Goal: Answer question/provide support: Share knowledge or assist other users

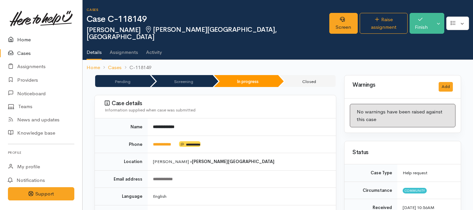
click at [23, 40] on link "Home" at bounding box center [41, 40] width 82 height 14
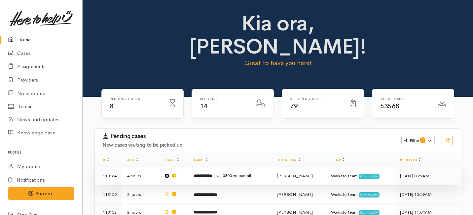
click at [214, 167] on td "**********" at bounding box center [230, 176] width 83 height 18
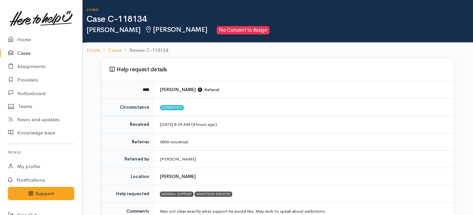
scroll to position [79, 0]
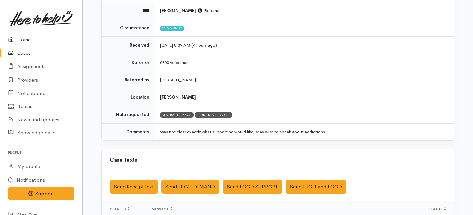
click at [22, 42] on link "Home" at bounding box center [41, 40] width 82 height 14
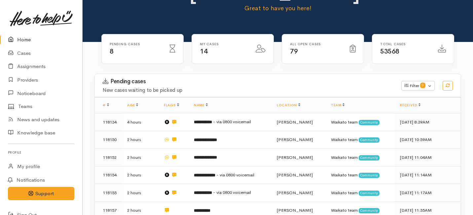
scroll to position [57, 0]
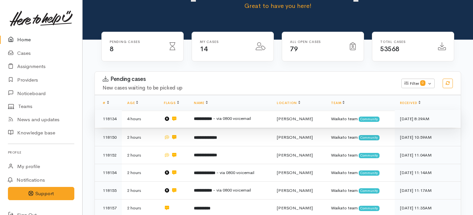
click at [190, 110] on td "**********" at bounding box center [230, 119] width 83 height 18
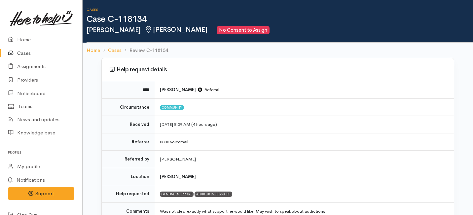
scroll to position [235, 0]
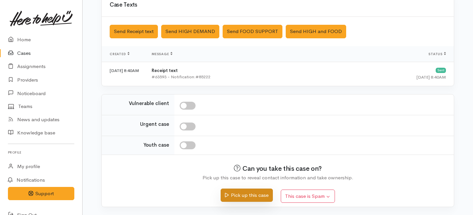
click at [243, 195] on button "Pick up this case" at bounding box center [247, 196] width 52 height 14
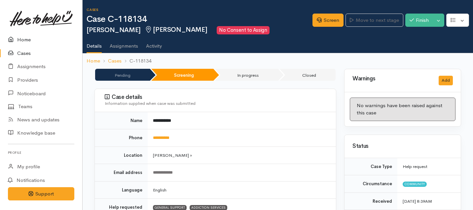
click at [26, 41] on link "Home" at bounding box center [41, 40] width 82 height 14
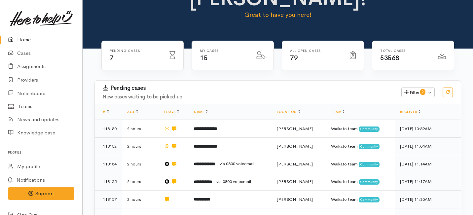
scroll to position [52, 0]
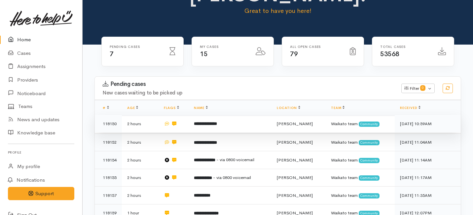
click at [191, 115] on td "**********" at bounding box center [230, 124] width 83 height 18
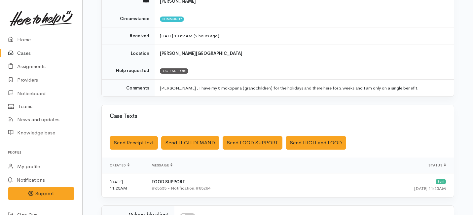
scroll to position [200, 0]
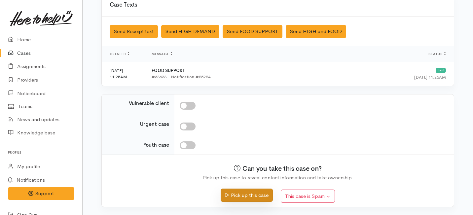
click at [234, 197] on button "Pick up this case" at bounding box center [247, 196] width 52 height 14
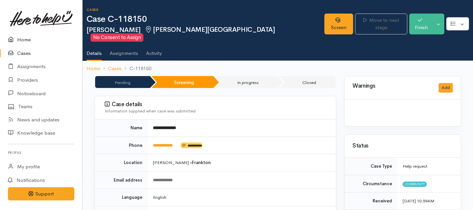
click at [25, 41] on link "Home" at bounding box center [41, 40] width 82 height 14
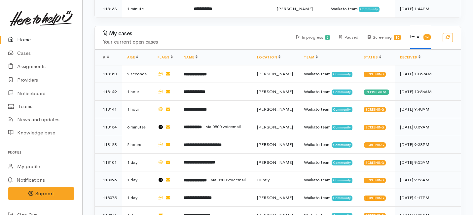
scroll to position [263, 0]
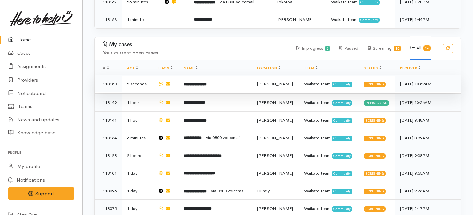
click at [213, 75] on td "**********" at bounding box center [214, 84] width 73 height 18
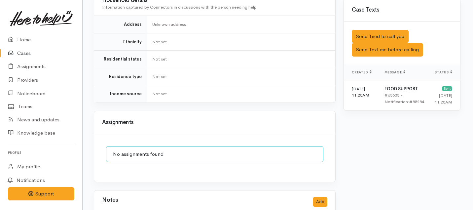
scroll to position [401, 1]
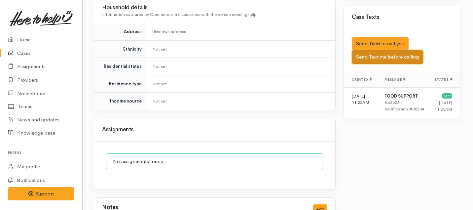
click at [376, 50] on button "Send Text me before calling" at bounding box center [387, 57] width 71 height 14
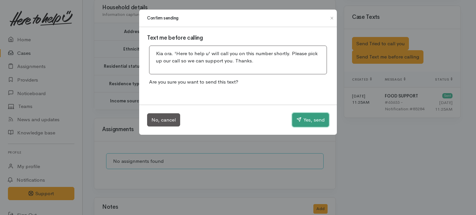
click at [314, 124] on button "Yes, send" at bounding box center [310, 120] width 37 height 14
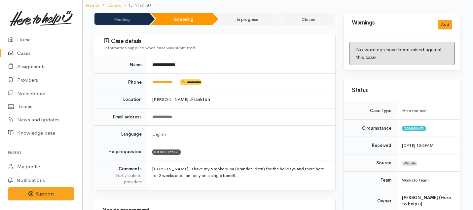
scroll to position [0, 1]
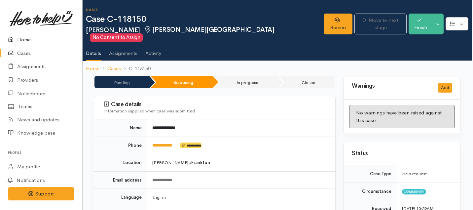
click at [22, 39] on link "Home" at bounding box center [41, 40] width 82 height 14
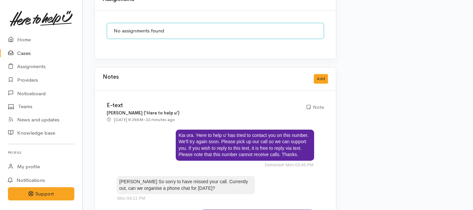
scroll to position [737, 0]
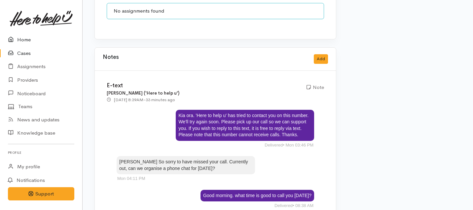
click at [20, 41] on link "Home" at bounding box center [41, 40] width 82 height 14
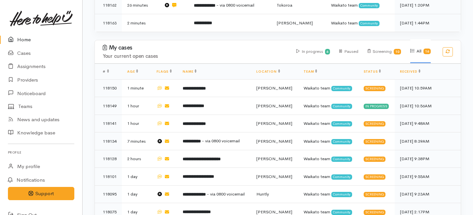
scroll to position [265, 0]
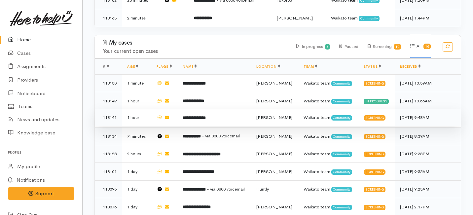
click at [112, 109] on td "118141" at bounding box center [108, 118] width 27 height 18
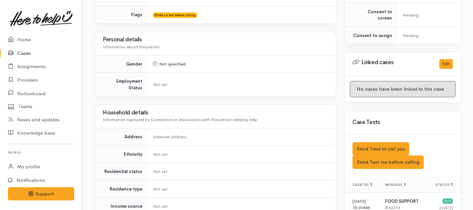
scroll to position [71, 0]
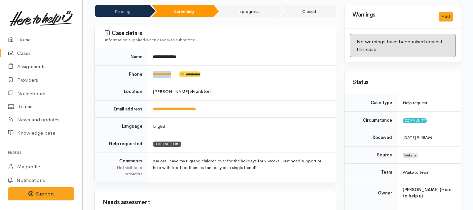
drag, startPoint x: 178, startPoint y: 68, endPoint x: 153, endPoint y: 66, distance: 25.8
click at [153, 66] on td "**********" at bounding box center [242, 74] width 188 height 18
copy td "**********"
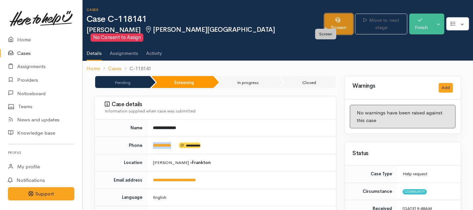
click at [328, 21] on link "Screen" at bounding box center [338, 24] width 29 height 21
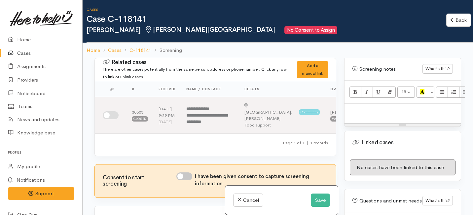
scroll to position [432, 0]
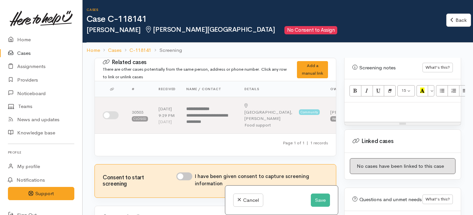
click at [357, 106] on p at bounding box center [403, 110] width 110 height 8
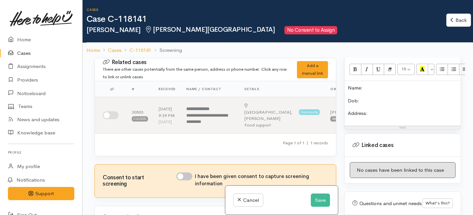
scroll to position [455, 0]
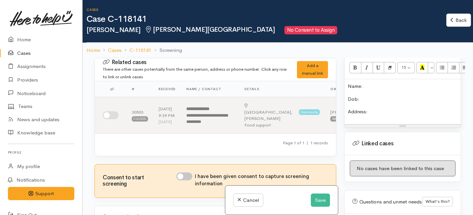
click at [361, 95] on p "Dob:" at bounding box center [403, 99] width 110 height 8
click at [371, 108] on p "Address:" at bounding box center [403, 112] width 110 height 8
click at [415, 108] on p "Address: 1/71 cambell franktton" at bounding box center [403, 112] width 110 height 8
click at [402, 108] on p "Address: 1/71 cambell frankton" at bounding box center [403, 112] width 110 height 8
click at [384, 108] on p "Address: 1/71 cambell Frankton" at bounding box center [403, 112] width 110 height 8
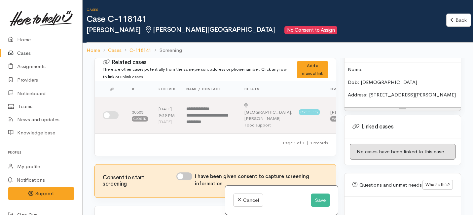
scroll to position [472, 0]
click at [361, 78] on p "Dob: 12/9/80" at bounding box center [403, 82] width 110 height 8
click at [402, 91] on p "Address: 1/71 Cambell Frankton" at bounding box center [403, 95] width 110 height 8
click at [436, 91] on p "Address: 1/71 Cambell, Frankton" at bounding box center [403, 95] width 110 height 8
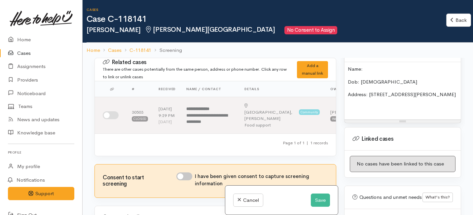
click at [392, 91] on p "Address: 1/71 Cambell, Frankton" at bounding box center [403, 95] width 110 height 8
click at [431, 91] on p "Address: 1/71 Campbell, Frankton" at bounding box center [403, 95] width 110 height 8
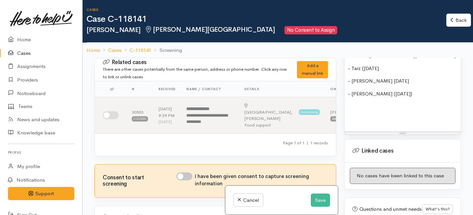
scroll to position [521, 0]
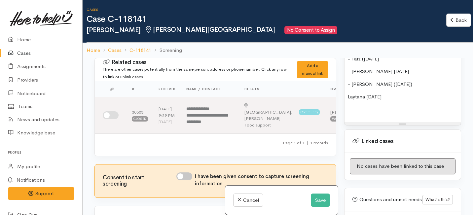
click at [347, 90] on div "Name: Dob: 12/9/80 Address: 1/71 Campbell, Frankton - Tarz (13/4/2002 - Norah 2…" at bounding box center [403, 68] width 116 height 108
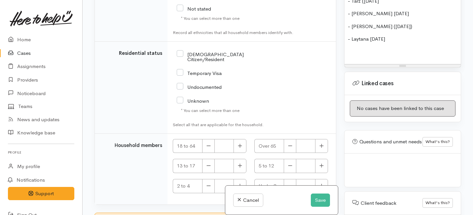
scroll to position [1133, 0]
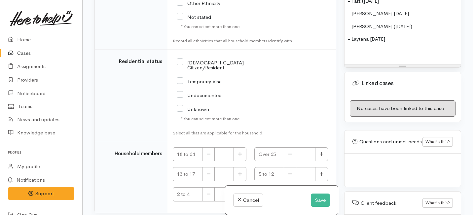
click at [370, 35] on p "- Laytana 1/1/2007" at bounding box center [403, 39] width 110 height 8
click at [394, 35] on p "- Laytana (1/1/2007" at bounding box center [403, 39] width 110 height 8
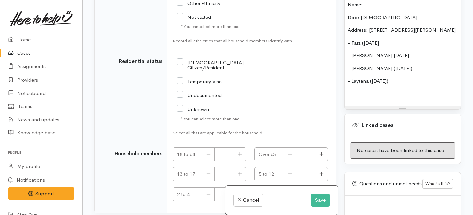
scroll to position [473, 0]
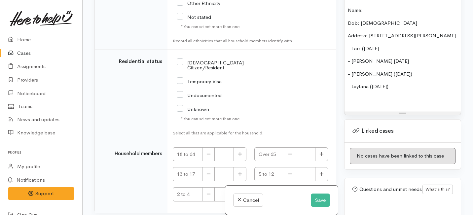
click at [395, 57] on p "- Norah 29/12/2005" at bounding box center [403, 61] width 110 height 8
click at [367, 57] on p "- Norah 29/12/2005)" at bounding box center [403, 61] width 110 height 8
click at [388, 45] on p "- Tarz (13/4/2002" at bounding box center [403, 49] width 110 height 8
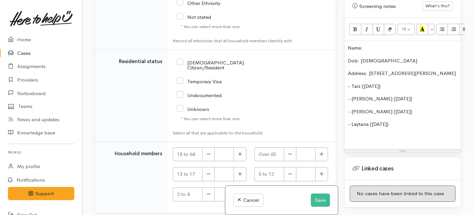
scroll to position [435, 0]
click at [364, 45] on p "Name:" at bounding box center [403, 49] width 110 height 8
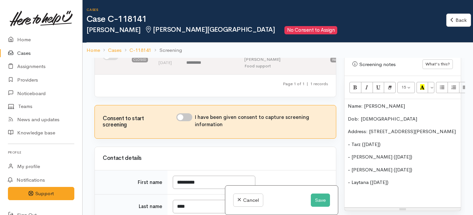
scroll to position [72, 0]
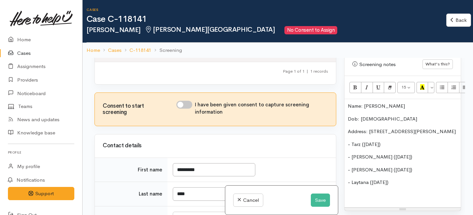
click at [190, 108] on input "I have been given consent to capture screening information" at bounding box center [184, 105] width 16 height 8
checkbox input "true"
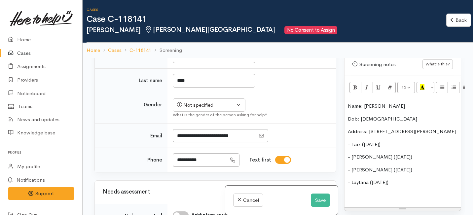
scroll to position [198, 0]
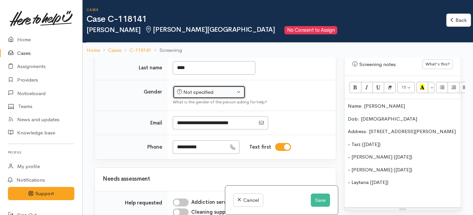
click at [196, 96] on div "Not specified" at bounding box center [206, 93] width 58 height 8
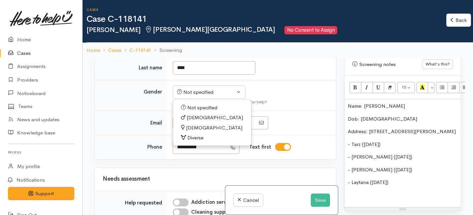
click at [193, 132] on span "Female" at bounding box center [214, 128] width 56 height 8
select select "Female"
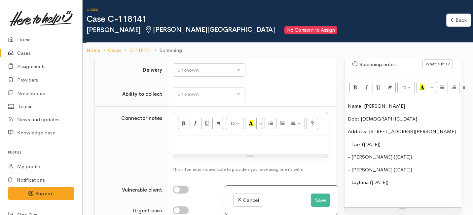
scroll to position [507, 0]
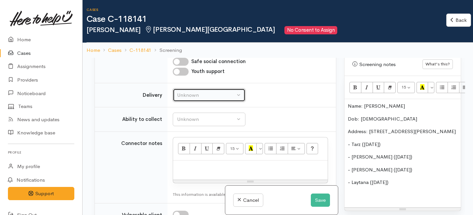
click at [192, 96] on button "Unknown" at bounding box center [209, 96] width 73 height 14
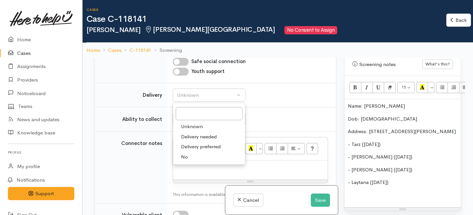
click at [191, 161] on link "No" at bounding box center [209, 157] width 72 height 10
select select "1"
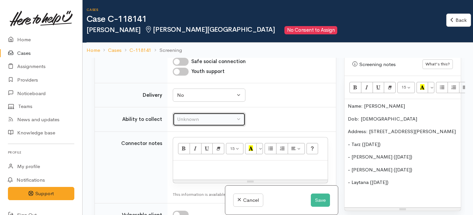
click at [191, 123] on div "Unknown" at bounding box center [206, 120] width 58 height 8
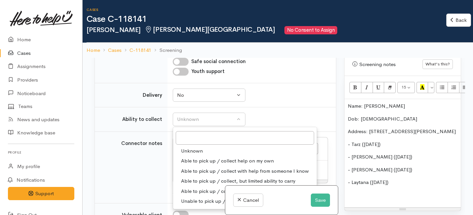
click at [197, 164] on span "Able to pick up / collect help on my own" at bounding box center [227, 161] width 93 height 8
select select "2"
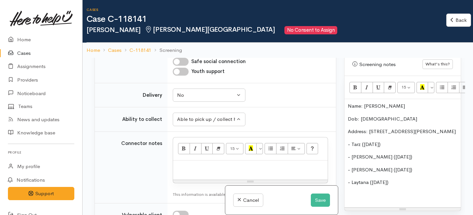
click at [432, 128] on p "Address: 1/71 Campbell, Frankton" at bounding box center [403, 132] width 110 height 8
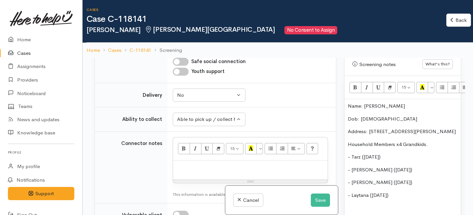
click at [361, 153] on p "- Tarz (13/4/2002)" at bounding box center [403, 157] width 110 height 8
click at [363, 153] on p "- Tarz (13/4/2002)" at bounding box center [403, 157] width 110 height 8
click at [368, 166] on p "- Norah (29/12/2005)" at bounding box center [403, 170] width 110 height 8
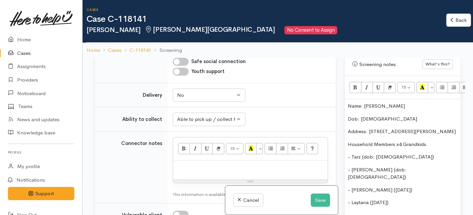
click at [364, 186] on p "- Terri (25/7/2009)" at bounding box center [403, 190] width 110 height 8
click at [370, 206] on p "- Laytana (1/1/2007)" at bounding box center [403, 210] width 110 height 8
click at [372, 206] on p "- Laytana (1/1/2007)" at bounding box center [403, 210] width 110 height 8
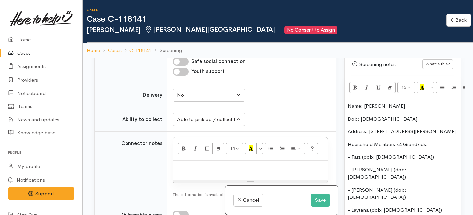
click at [420, 206] on p "- Laytana (dob: 1/1/2007)" at bounding box center [403, 210] width 110 height 8
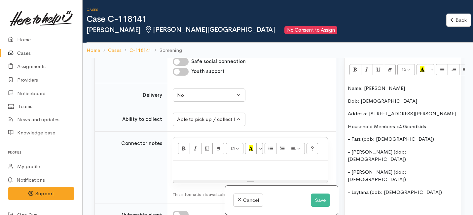
scroll to position [454, 0]
click at [407, 135] on p "- Tarz (dob: 13/4/2002)" at bounding box center [403, 139] width 110 height 8
click at [361, 135] on p "- Tarz (dob: 13/4/2002)" at bounding box center [403, 139] width 110 height 8
click at [408, 135] on p "- Tarz (dob: 13/4/2002)" at bounding box center [403, 139] width 110 height 8
click at [361, 135] on p "- Tarz (dob: 13/4/2002)" at bounding box center [403, 139] width 110 height 8
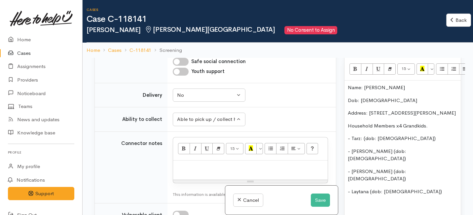
click at [364, 148] on p "- Norah (dob: 29/12/2005)" at bounding box center [403, 155] width 110 height 15
click at [361, 168] on p "- Terri (dob: 25/7/2009)" at bounding box center [403, 175] width 110 height 15
click at [369, 188] on p "- Laytana (dob: 1/1/2007)" at bounding box center [403, 192] width 110 height 8
click at [417, 135] on p "- Tarz: (dob: 13/4/2002)" at bounding box center [403, 139] width 110 height 8
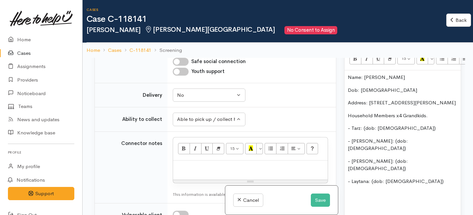
scroll to position [465, 0]
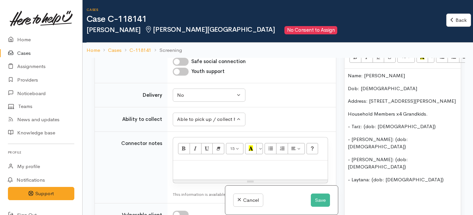
click at [419, 163] on div "Name: Terrylene Riri Dob: 12/9/80 Address: 1/71 Campbell, Frankton Household Me…" at bounding box center [403, 143] width 116 height 149
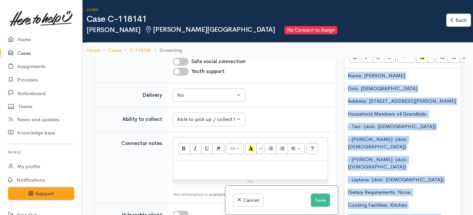
drag, startPoint x: 443, startPoint y: 196, endPoint x: 334, endPoint y: 66, distance: 169.3
click at [334, 66] on div "Related cases There are other cases potentially from the same person, address o…" at bounding box center [278, 165] width 375 height 215
copy div "Name: Terrylene Riri Dob: 12/9/80 Address: 1/71 Campbell, Frankton Household Me…"
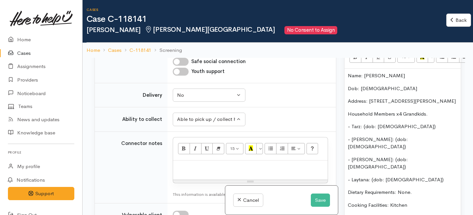
click at [193, 170] on p at bounding box center [250, 168] width 148 height 8
paste div
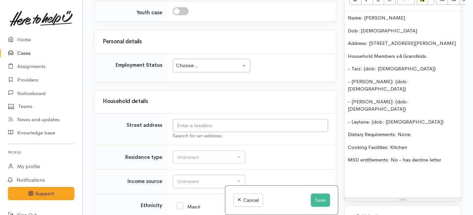
scroll to position [816, 0]
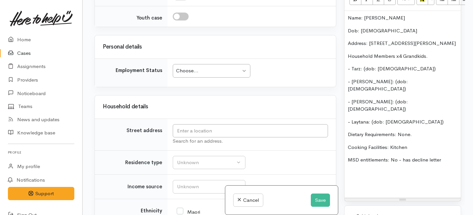
click at [203, 75] on div "Choose..." at bounding box center [208, 71] width 65 height 8
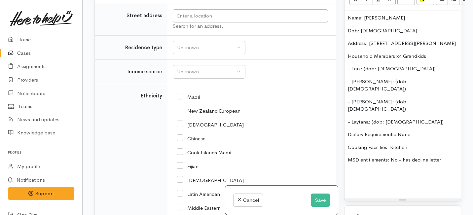
scroll to position [926, 0]
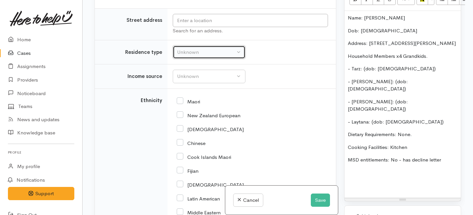
click at [224, 56] on div "Unknown" at bounding box center [206, 53] width 58 height 8
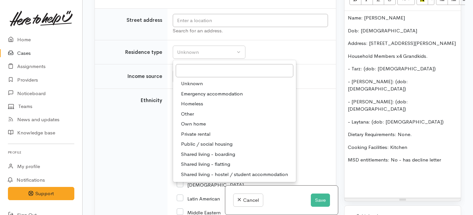
click at [193, 138] on span "Private rental" at bounding box center [195, 134] width 29 height 8
select select "2"
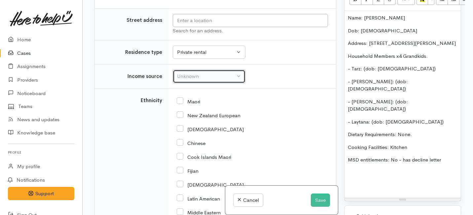
click at [205, 80] on div "Unknown" at bounding box center [206, 77] width 58 height 8
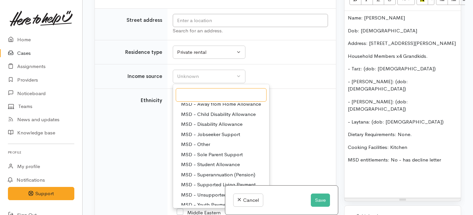
scroll to position [35, 0]
click at [199, 137] on span "MSD - Jobseeker Support" at bounding box center [210, 134] width 59 height 8
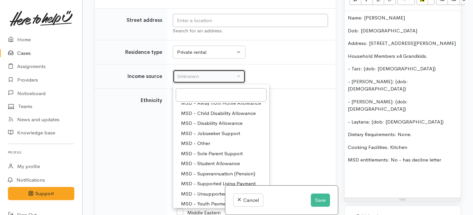
select select "4"
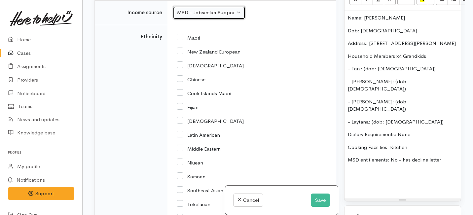
scroll to position [1003, 0]
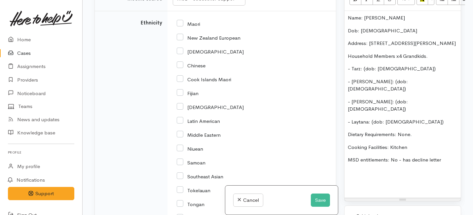
click at [181, 26] on input "Maori" at bounding box center [188, 23] width 23 height 6
checkbox input "true"
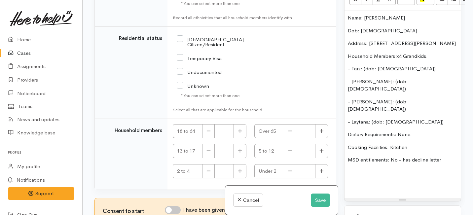
scroll to position [1286, 0]
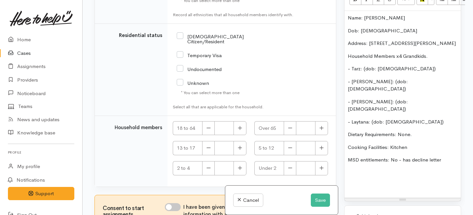
click at [180, 40] on input "NZ Citizen/Resident" at bounding box center [222, 38] width 91 height 11
checkbox input "true"
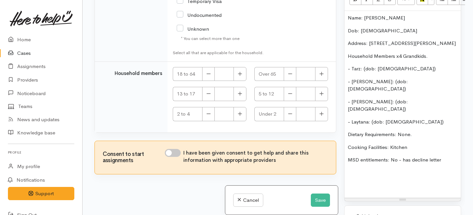
scroll to position [58, 0]
click at [240, 73] on icon "button" at bounding box center [240, 73] width 4 height 5
type input "1"
click at [240, 91] on icon "button" at bounding box center [240, 93] width 4 height 5
type input "1"
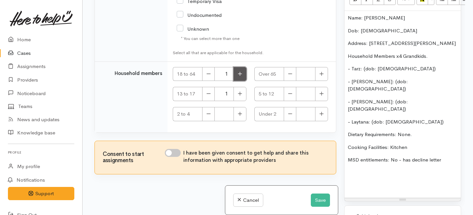
click at [241, 73] on button "button" at bounding box center [240, 74] width 13 height 14
type input "2"
click at [208, 94] on icon "button" at bounding box center [208, 93] width 4 height 5
type input "0"
click at [238, 74] on icon "button" at bounding box center [240, 73] width 4 height 5
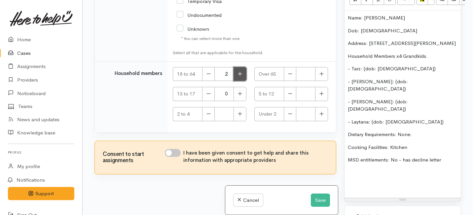
type input "3"
click at [238, 95] on icon "button" at bounding box center [240, 93] width 4 height 5
type input "2"
click at [175, 152] on input "I have been given consent to get help and share this information with appropria…" at bounding box center [173, 153] width 16 height 8
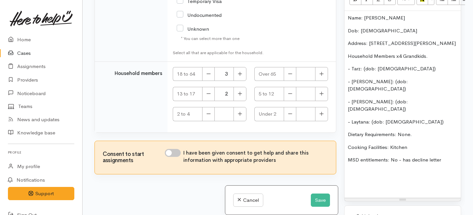
checkbox input "true"
click at [318, 196] on button "Save" at bounding box center [320, 201] width 19 height 14
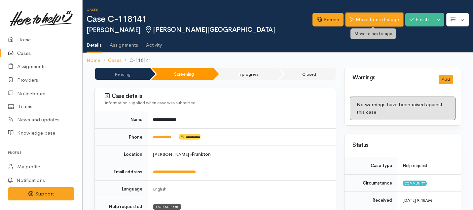
click at [370, 17] on link "Move to next stage" at bounding box center [374, 20] width 57 height 14
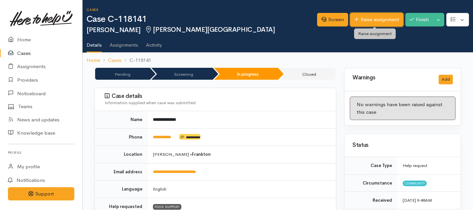
click at [368, 20] on link "Raise assignment" at bounding box center [376, 20] width 53 height 14
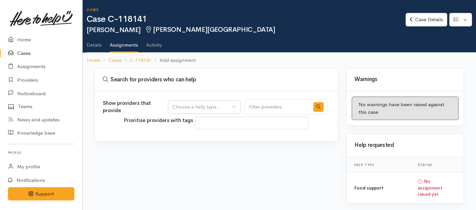
select select
click at [223, 104] on div "Choose a help type..." at bounding box center [201, 107] width 58 height 8
click at [199, 141] on span "Food support" at bounding box center [191, 139] width 31 height 8
select select "3"
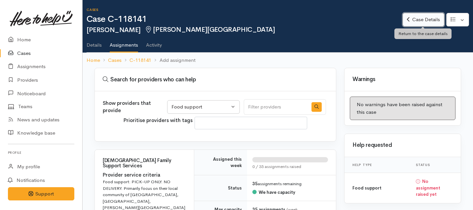
click at [416, 19] on link "Case Details" at bounding box center [423, 20] width 41 height 14
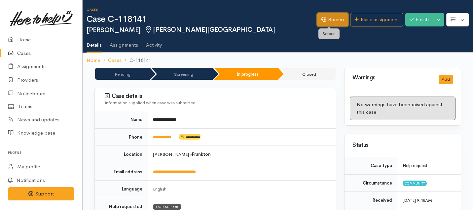
click at [338, 22] on link "Screen" at bounding box center [332, 20] width 31 height 14
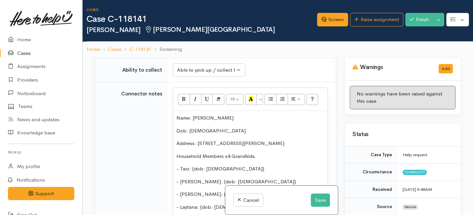
scroll to position [569, 0]
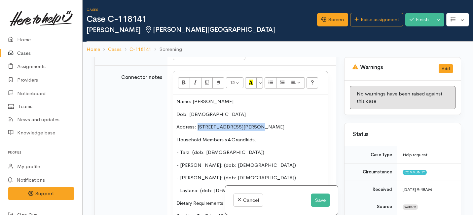
drag, startPoint x: 259, startPoint y: 130, endPoint x: 197, endPoint y: 131, distance: 61.8
click at [197, 131] on p "Address: 1/71 Campbell, Frankton" at bounding box center [250, 127] width 148 height 8
copy p "1/71 Campbell, Frankton"
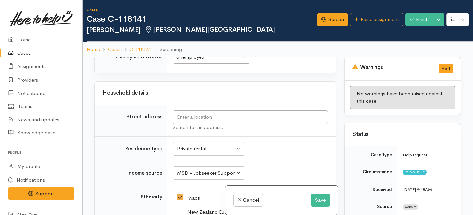
scroll to position [887, 0]
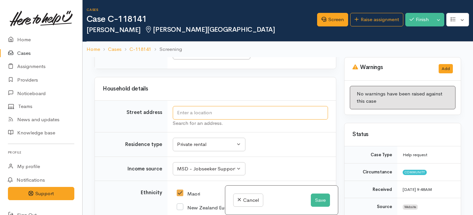
click at [200, 116] on input "text" at bounding box center [250, 113] width 155 height 14
paste input "1/71 Campbell, Frankton"
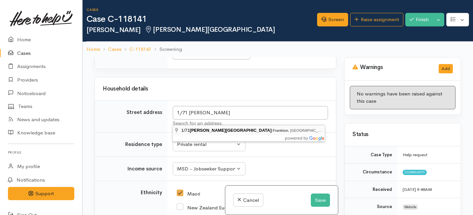
type input "1/71 Campbell Street, Frankton, Hamilton, New Zealand"
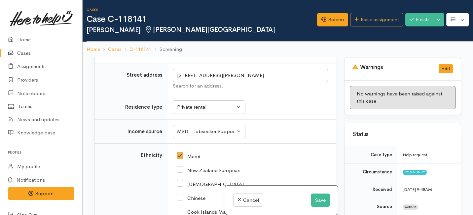
scroll to position [946, 0]
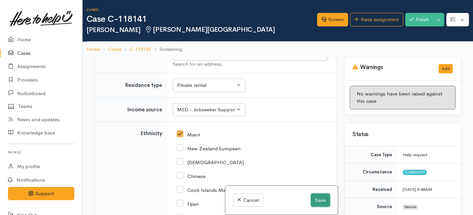
click at [317, 202] on button "Save" at bounding box center [320, 201] width 19 height 14
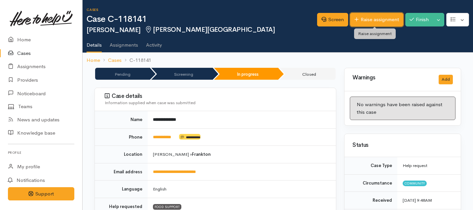
click at [364, 18] on link "Raise assignment" at bounding box center [376, 20] width 53 height 14
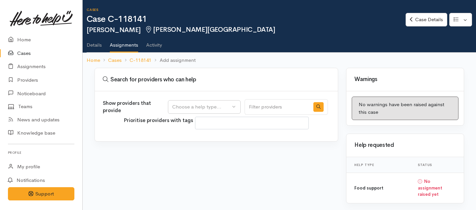
select select
click at [217, 107] on div "Choose a help type..." at bounding box center [201, 107] width 58 height 8
click at [196, 138] on span "Food support" at bounding box center [191, 139] width 31 height 8
select select "3"
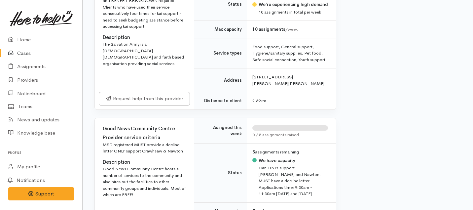
scroll to position [622, 0]
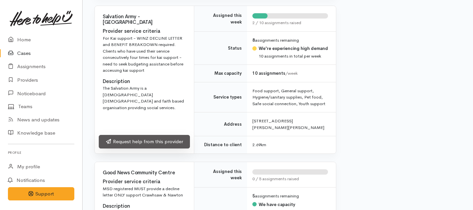
click at [155, 135] on link "Request help from this provider" at bounding box center [144, 142] width 91 height 14
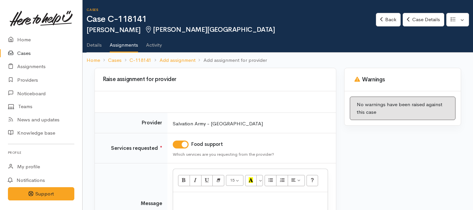
scroll to position [68, 0]
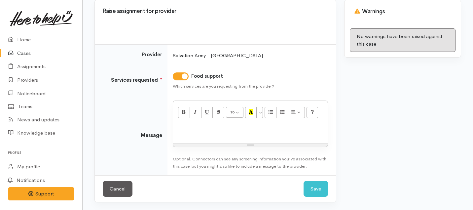
click at [229, 137] on div at bounding box center [250, 133] width 155 height 19
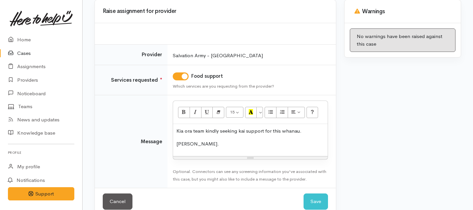
scroll to position [81, 0]
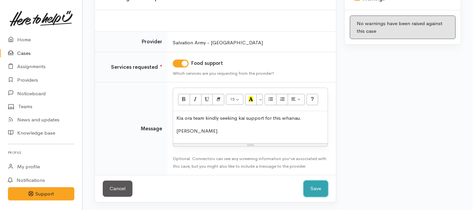
click at [311, 185] on button "Save" at bounding box center [316, 188] width 24 height 16
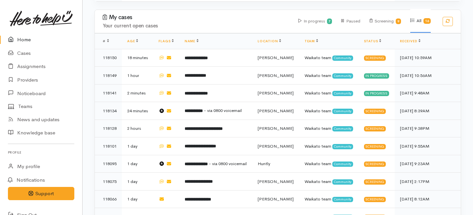
scroll to position [288, 0]
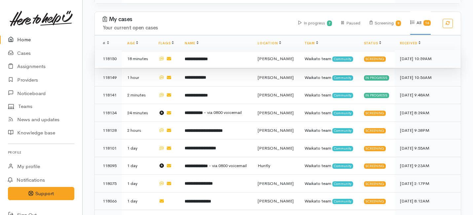
click at [221, 50] on td "**********" at bounding box center [215, 59] width 73 height 18
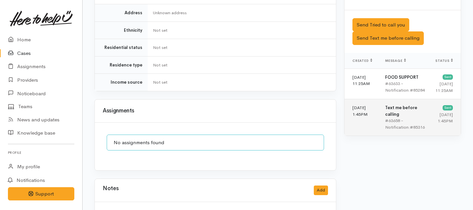
scroll to position [405, 0]
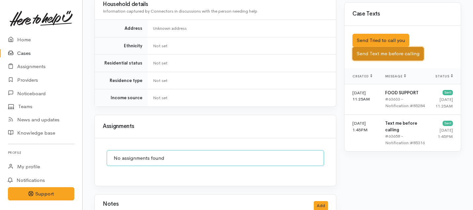
click at [373, 47] on button "Send Text me before calling" at bounding box center [387, 54] width 71 height 14
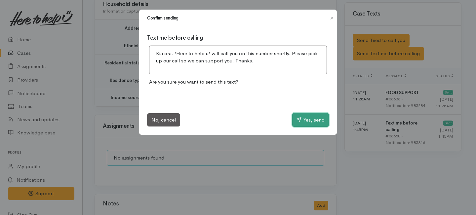
click at [304, 118] on button "Yes, send" at bounding box center [310, 120] width 37 height 14
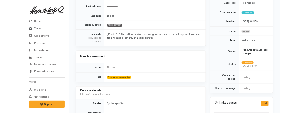
scroll to position [86, 0]
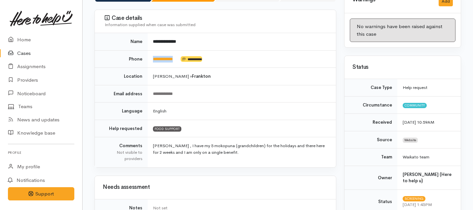
drag, startPoint x: 181, startPoint y: 51, endPoint x: 149, endPoint y: 48, distance: 31.8
click at [149, 50] on td "**********" at bounding box center [242, 59] width 188 height 18
copy td "**********"
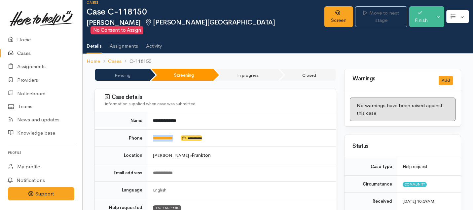
scroll to position [0, 0]
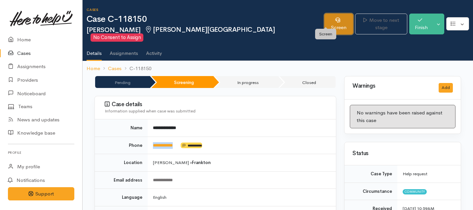
click at [324, 21] on link "Screen" at bounding box center [338, 24] width 29 height 21
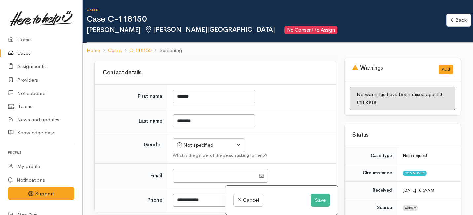
scroll to position [73, 0]
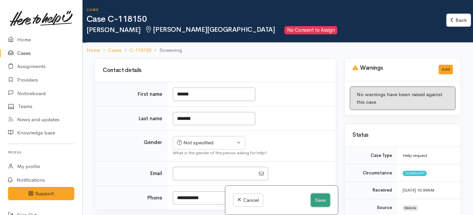
click at [320, 200] on button "Save" at bounding box center [320, 201] width 19 height 14
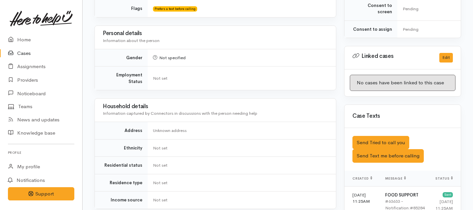
scroll to position [434, 0]
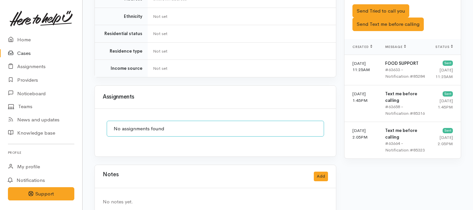
click at [318, 169] on div "Notes Add" at bounding box center [215, 176] width 225 height 14
click at [319, 171] on button "Add" at bounding box center [321, 176] width 14 height 10
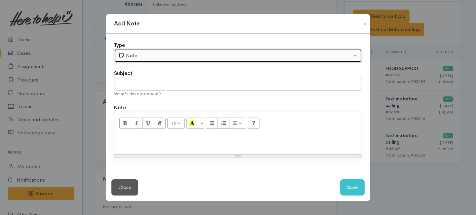
click at [134, 56] on div "Note" at bounding box center [234, 56] width 233 height 8
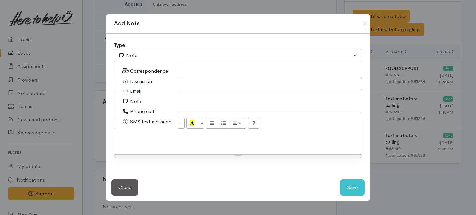
click at [136, 109] on span "Phone call" at bounding box center [142, 112] width 24 height 8
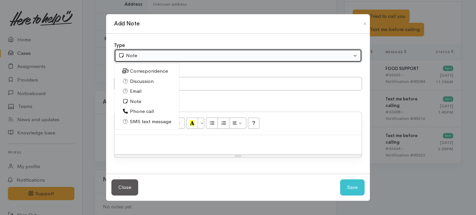
select select "3"
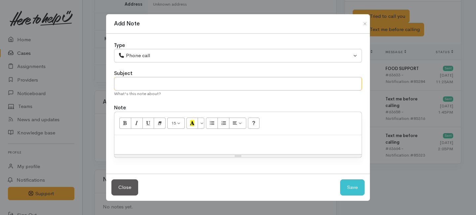
click at [137, 78] on input "text" at bounding box center [238, 84] width 248 height 14
type input "Request cancelled"
click at [152, 144] on p at bounding box center [238, 142] width 240 height 8
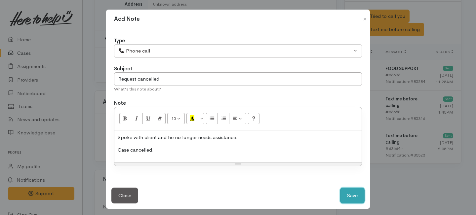
click at [356, 191] on button "Save" at bounding box center [352, 196] width 24 height 16
select select "1"
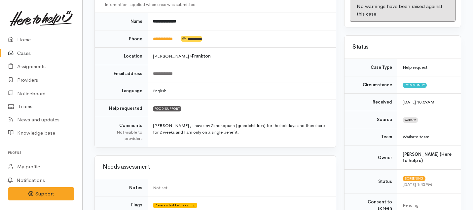
scroll to position [0, 0]
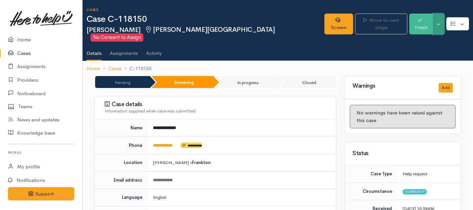
click at [438, 19] on button "Toggle Dropdown" at bounding box center [439, 24] width 12 height 21
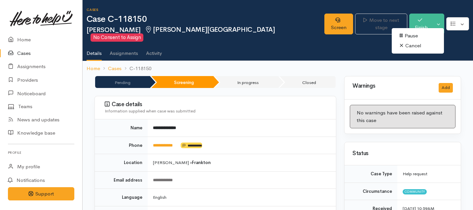
click at [404, 46] on link "Cancel" at bounding box center [418, 46] width 52 height 10
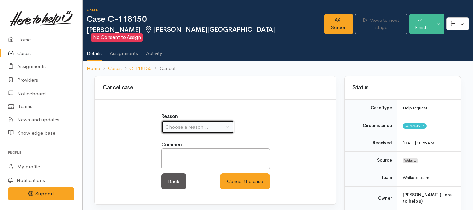
click at [216, 120] on button "Choose a reason..." at bounding box center [197, 127] width 73 height 14
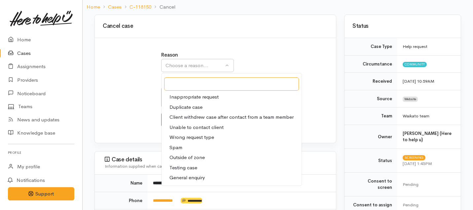
scroll to position [69, 0]
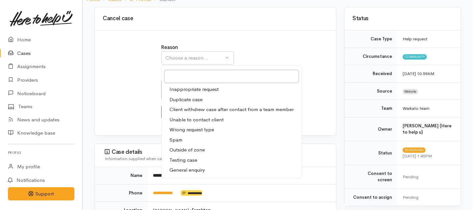
click span "Client withdrew case after contact from a team member"
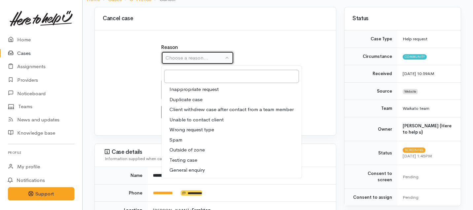
select select "3"
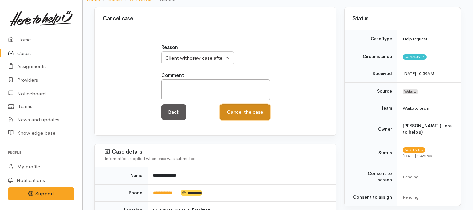
click button "Cancel the case"
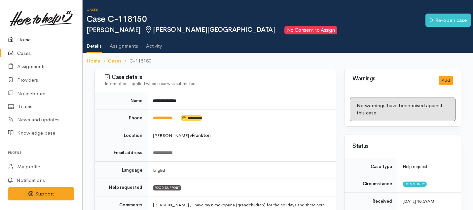
click at [23, 39] on link "Home" at bounding box center [41, 40] width 82 height 14
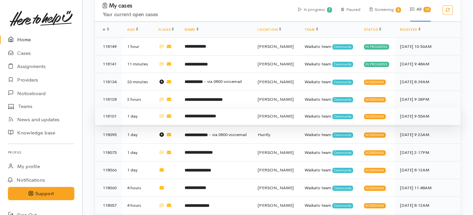
scroll to position [281, 0]
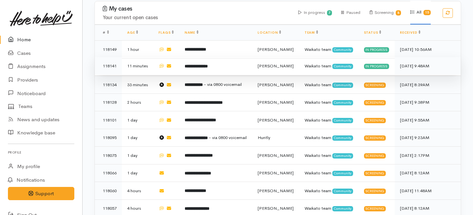
click at [215, 57] on td "**********" at bounding box center [215, 66] width 73 height 18
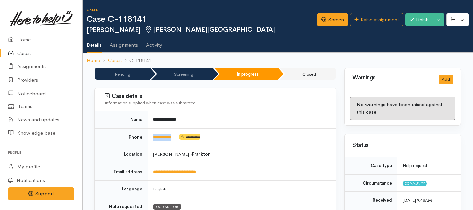
drag, startPoint x: 181, startPoint y: 135, endPoint x: 151, endPoint y: 134, distance: 30.1
click at [151, 134] on td "**********" at bounding box center [242, 137] width 188 height 18
copy td "**********"
click at [24, 38] on link "Home" at bounding box center [41, 40] width 82 height 14
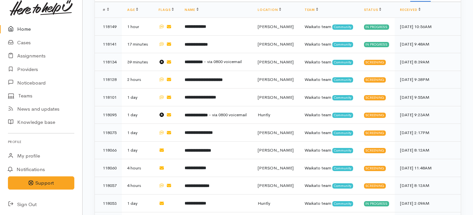
scroll to position [307, 0]
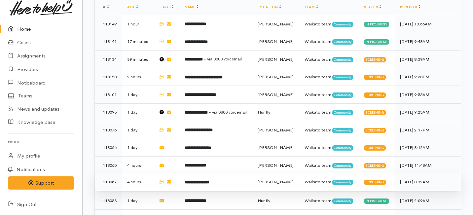
click at [206, 180] on b "**********" at bounding box center [197, 182] width 25 height 4
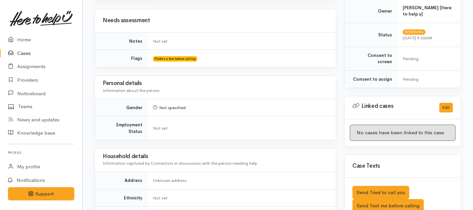
scroll to position [356, 0]
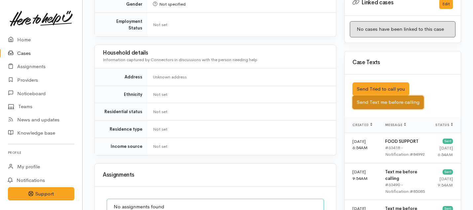
click at [380, 95] on button "Send Text me before calling" at bounding box center [387, 102] width 71 height 14
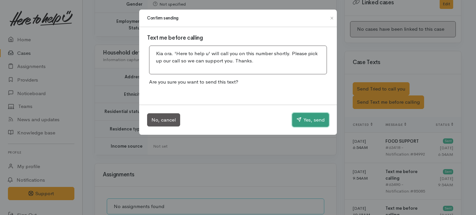
click at [309, 122] on button "Yes, send" at bounding box center [310, 120] width 37 height 14
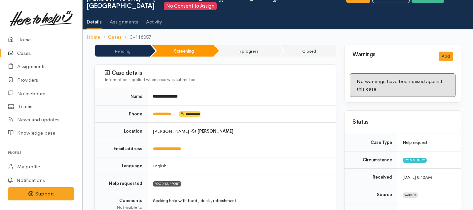
scroll to position [26, 0]
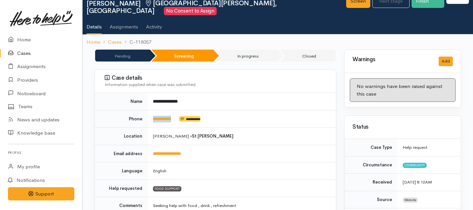
drag, startPoint x: 179, startPoint y: 110, endPoint x: 149, endPoint y: 108, distance: 30.8
click at [149, 110] on td "**********" at bounding box center [242, 119] width 188 height 18
copy td "**********"
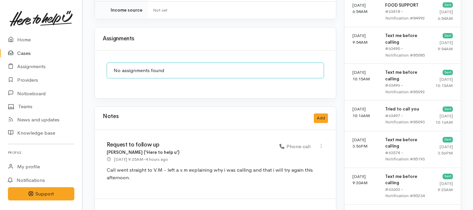
scroll to position [486, 0]
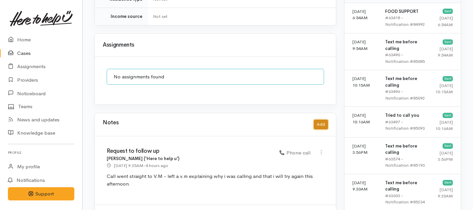
click at [326, 120] on button "Add" at bounding box center [321, 125] width 14 height 10
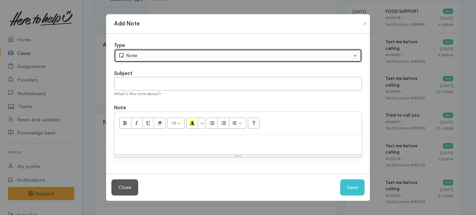
click at [222, 56] on div "Note" at bounding box center [234, 56] width 233 height 8
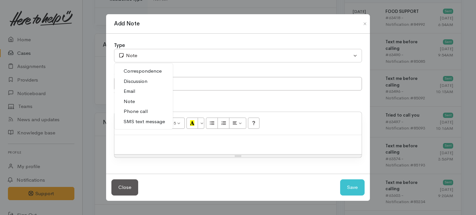
click at [142, 112] on span "Phone call" at bounding box center [136, 112] width 24 height 8
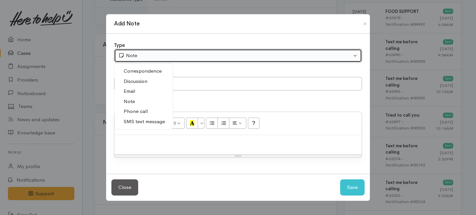
select select "3"
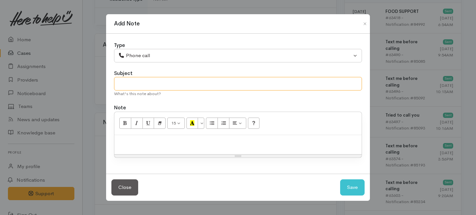
click at [153, 78] on input "text" at bounding box center [238, 84] width 248 height 14
click at [142, 155] on div "Resize" at bounding box center [237, 156] width 247 height 3
type input "Request cancelled"
click at [142, 139] on p at bounding box center [238, 142] width 240 height 8
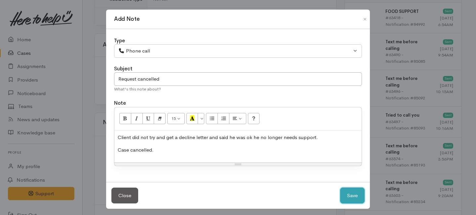
click at [350, 194] on button "Save" at bounding box center [352, 196] width 24 height 16
select select "1"
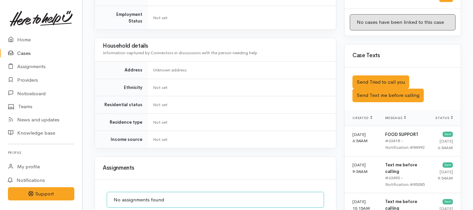
scroll to position [0, 0]
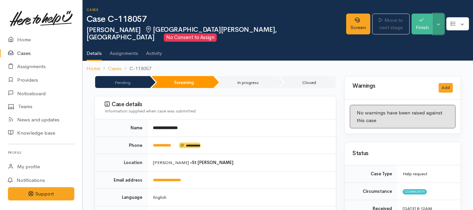
click at [438, 24] on button "Toggle Dropdown" at bounding box center [439, 24] width 12 height 21
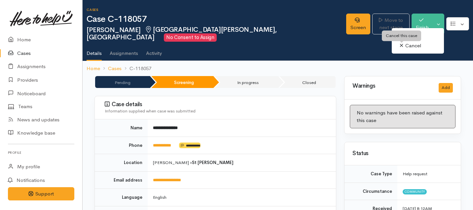
click at [403, 46] on icon at bounding box center [402, 45] width 4 height 5
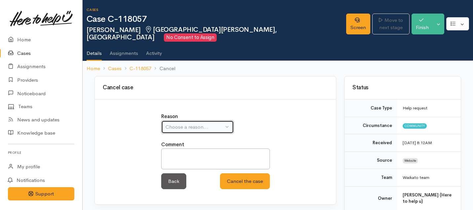
click at [188, 126] on button "Choose a reason..." at bounding box center [197, 127] width 73 height 14
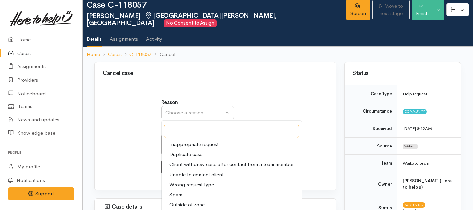
scroll to position [15, 0]
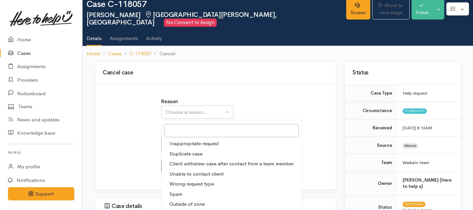
click at [177, 160] on span "Client withdrew case after contact from a team member" at bounding box center [231, 164] width 124 height 8
select select "3"
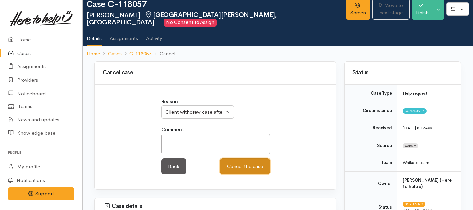
click at [239, 158] on button "Cancel the case" at bounding box center [245, 166] width 50 height 16
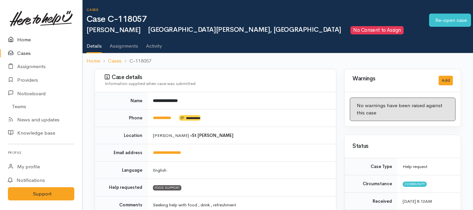
click at [26, 40] on link "Home" at bounding box center [41, 40] width 82 height 14
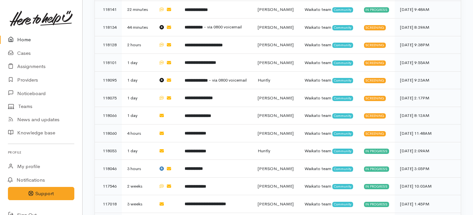
scroll to position [334, 0]
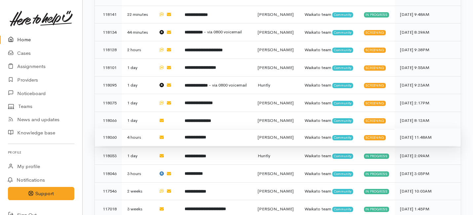
click at [188, 135] on b "**********" at bounding box center [195, 137] width 21 height 4
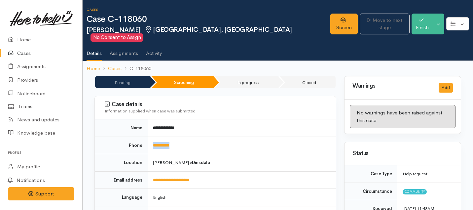
drag, startPoint x: 182, startPoint y: 138, endPoint x: 152, endPoint y: 138, distance: 30.4
click at [152, 138] on td "**********" at bounding box center [242, 145] width 188 height 18
copy link "**********"
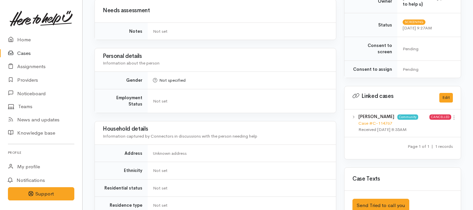
scroll to position [519, 0]
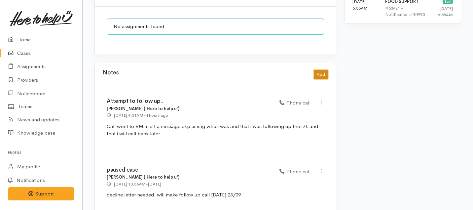
click at [314, 70] on button "Add" at bounding box center [321, 75] width 14 height 10
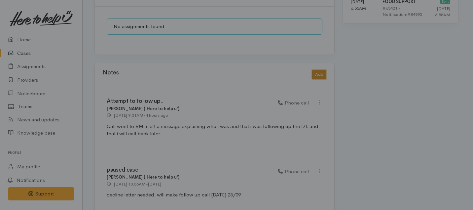
scroll to position [513, 0]
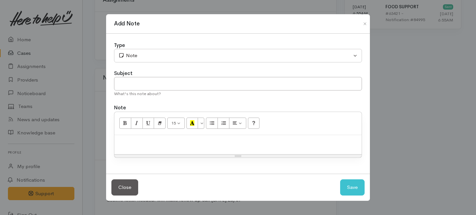
click at [69, 136] on div "Add Note Type Correspondence Discussion Email Note Phone call SMS text message …" at bounding box center [238, 107] width 476 height 215
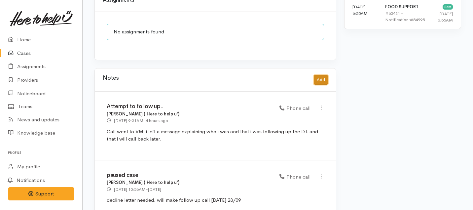
click at [322, 75] on button "Add" at bounding box center [321, 80] width 14 height 10
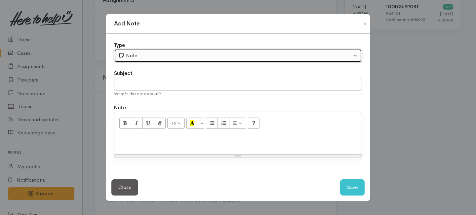
click at [167, 57] on div "Note" at bounding box center [234, 56] width 233 height 8
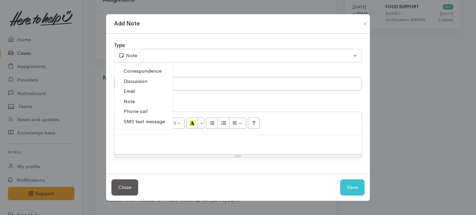
click at [140, 112] on span "Phone call" at bounding box center [136, 112] width 24 height 8
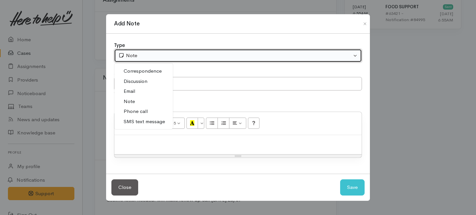
select select "3"
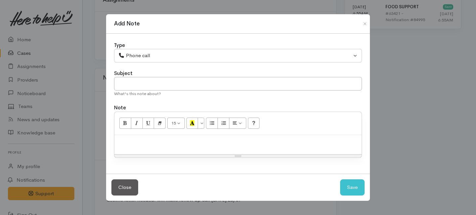
click at [138, 91] on div "What's this note about?" at bounding box center [238, 94] width 248 height 7
click at [138, 86] on input "text" at bounding box center [238, 84] width 248 height 14
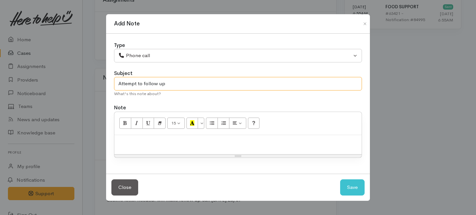
type input "Attempt to follow up"
click at [143, 142] on p at bounding box center [238, 142] width 240 height 8
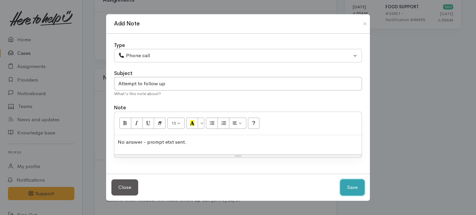
click at [348, 188] on button "Save" at bounding box center [352, 187] width 24 height 16
select select "1"
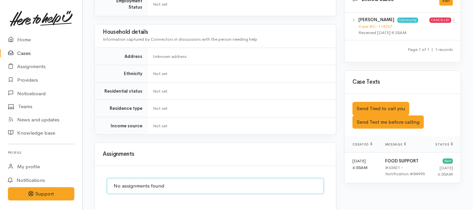
scroll to position [205, 0]
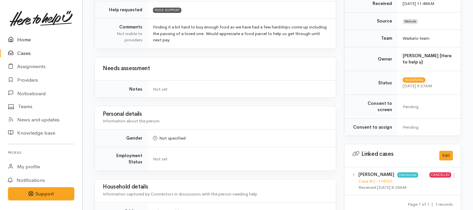
click at [26, 40] on link "Home" at bounding box center [41, 40] width 82 height 14
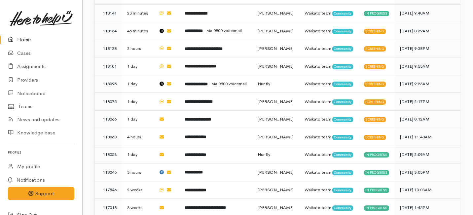
scroll to position [332, 0]
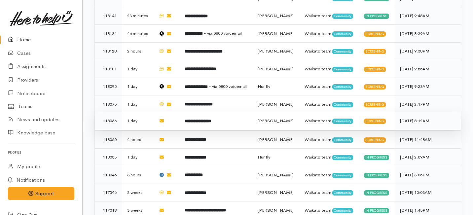
click at [202, 119] on b "**********" at bounding box center [198, 121] width 26 height 4
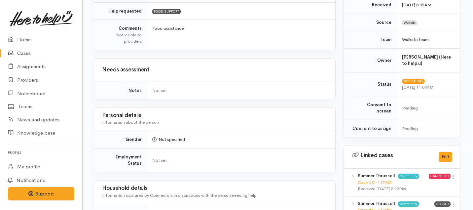
scroll to position [28, 1]
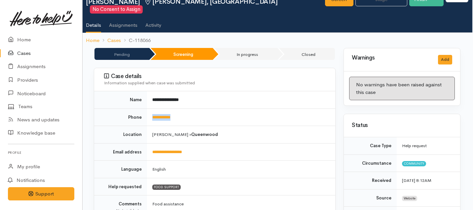
drag, startPoint x: 187, startPoint y: 108, endPoint x: 148, endPoint y: 108, distance: 38.7
click at [148, 108] on td "**********" at bounding box center [241, 117] width 188 height 18
copy link "**********"
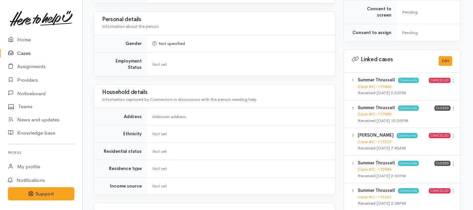
scroll to position [506, 1]
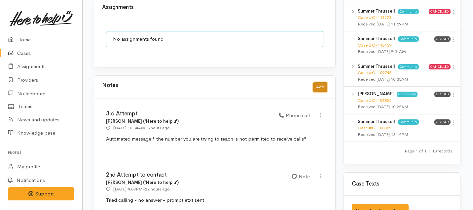
click at [321, 82] on button "Add" at bounding box center [320, 87] width 14 height 10
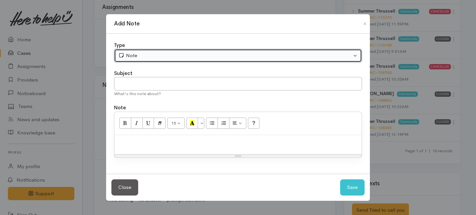
click at [159, 54] on div "Note" at bounding box center [234, 56] width 233 height 8
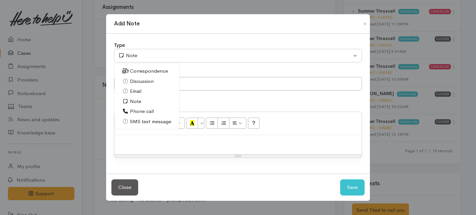
click at [135, 113] on span "Phone call" at bounding box center [142, 112] width 24 height 8
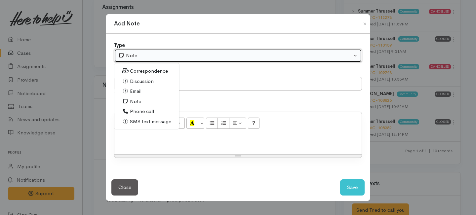
select select "3"
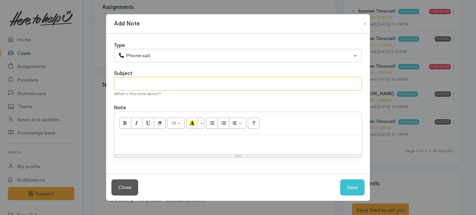
click at [134, 81] on input "text" at bounding box center [238, 84] width 248 height 14
type input "Attempt to contact -"
click at [176, 145] on p at bounding box center [238, 142] width 240 height 8
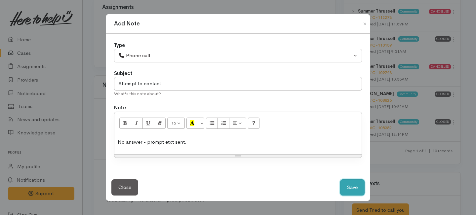
click at [346, 188] on button "Save" at bounding box center [352, 187] width 24 height 16
select select "1"
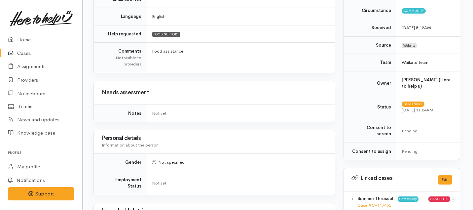
scroll to position [37, 1]
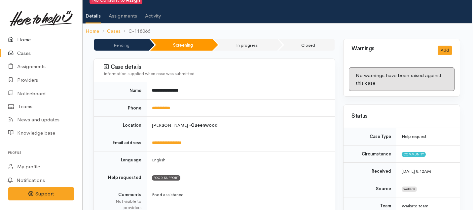
click at [26, 39] on link "Home" at bounding box center [41, 40] width 82 height 14
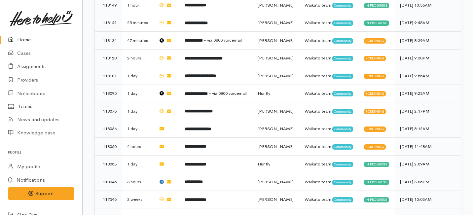
scroll to position [324, 0]
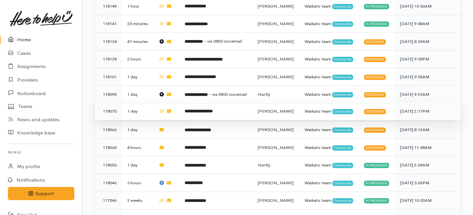
click at [205, 102] on td "**********" at bounding box center [215, 111] width 73 height 18
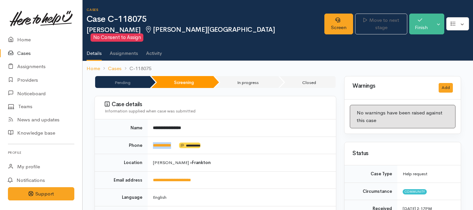
drag, startPoint x: 179, startPoint y: 140, endPoint x: 151, endPoint y: 139, distance: 28.4
click at [151, 139] on td "**********" at bounding box center [242, 145] width 188 height 18
copy td "**********"
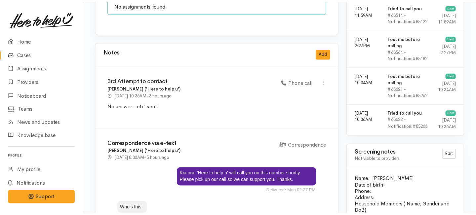
scroll to position [515, 0]
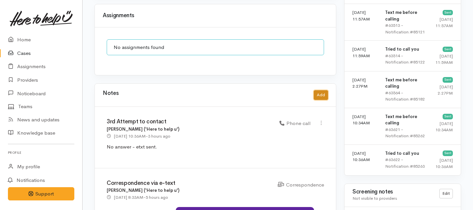
click at [319, 90] on button "Add" at bounding box center [321, 95] width 14 height 10
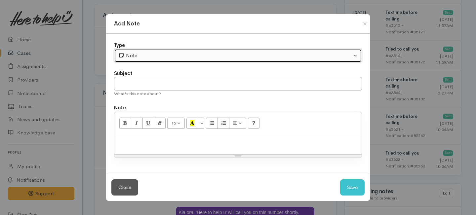
click at [188, 57] on div "Note" at bounding box center [234, 56] width 233 height 8
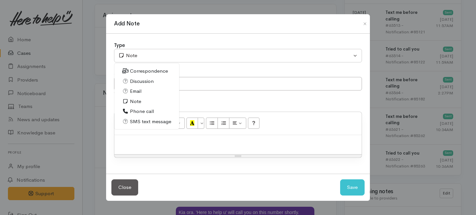
click at [131, 111] on span "Phone call" at bounding box center [142, 112] width 24 height 8
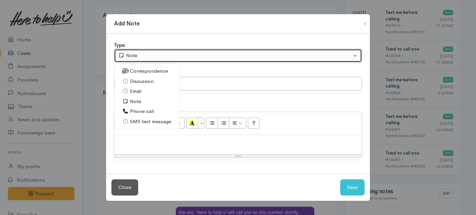
select select "3"
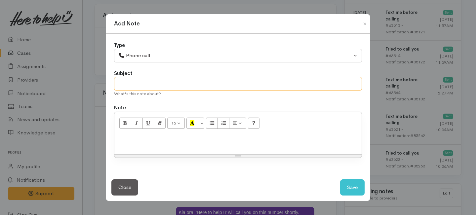
click at [143, 85] on input "text" at bounding box center [238, 84] width 248 height 14
type input "Unable to contact"
click at [152, 151] on div at bounding box center [237, 144] width 247 height 19
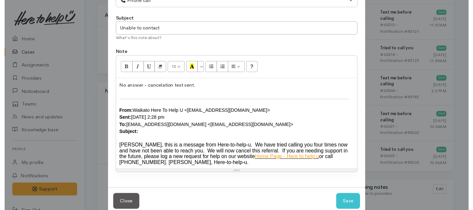
scroll to position [64, 0]
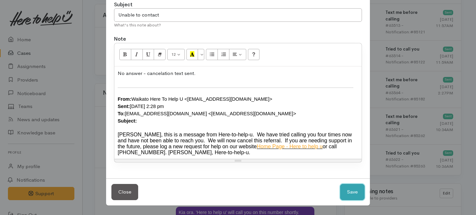
click at [340, 194] on button "Save" at bounding box center [352, 192] width 24 height 16
select select "1"
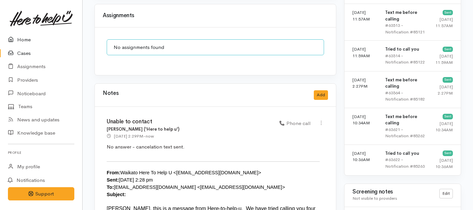
click at [24, 36] on link "Home" at bounding box center [41, 40] width 82 height 14
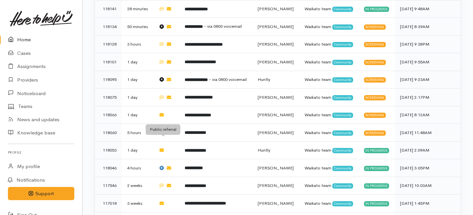
scroll to position [328, 0]
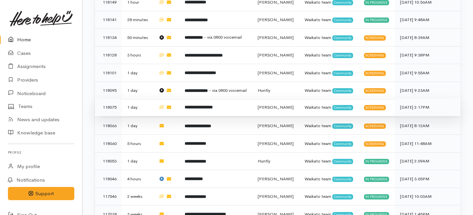
click at [199, 105] on b "**********" at bounding box center [199, 107] width 28 height 4
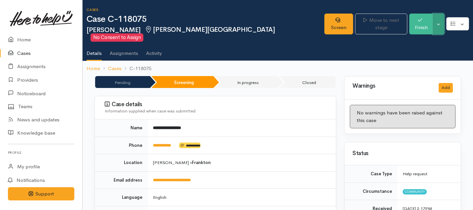
click at [439, 20] on button "Toggle Dropdown" at bounding box center [439, 24] width 12 height 21
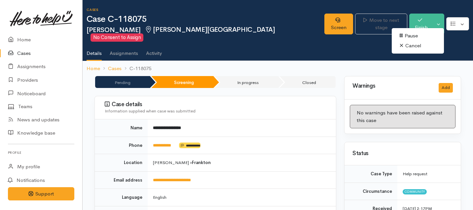
click at [409, 44] on link "Cancel" at bounding box center [418, 46] width 52 height 10
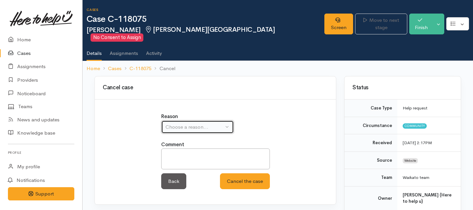
click at [185, 125] on button "Choose a reason..." at bounding box center [197, 127] width 73 height 14
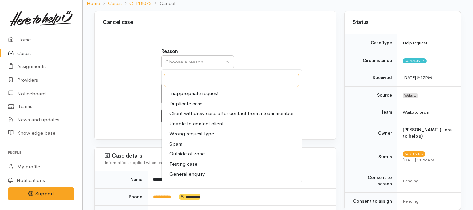
scroll to position [69, 0]
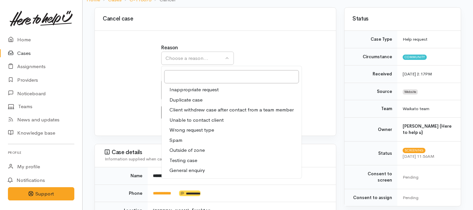
click at [184, 116] on span "Unable to contact client" at bounding box center [196, 120] width 54 height 8
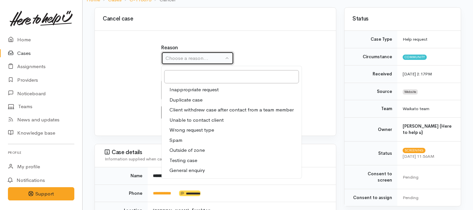
select select "4"
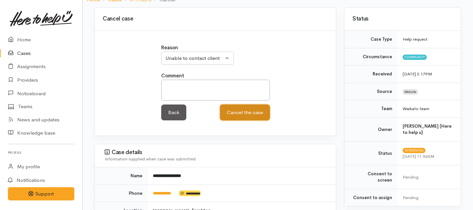
click at [238, 109] on button "Cancel the case" at bounding box center [245, 112] width 50 height 16
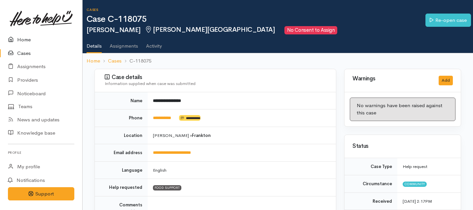
click at [23, 39] on link "Home" at bounding box center [41, 40] width 82 height 14
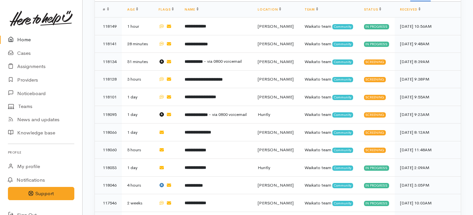
scroll to position [309, 0]
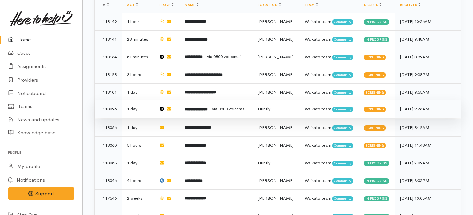
click at [207, 107] on b "**********" at bounding box center [196, 109] width 23 height 4
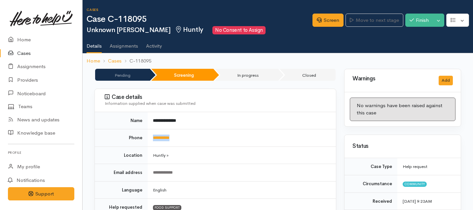
drag, startPoint x: 184, startPoint y: 140, endPoint x: 149, endPoint y: 135, distance: 35.4
click at [149, 135] on td "**********" at bounding box center [242, 138] width 188 height 18
copy link "**********"
click at [323, 21] on link "Screen" at bounding box center [327, 21] width 31 height 14
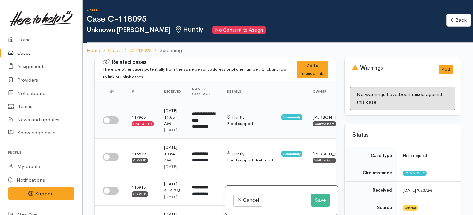
click at [110, 122] on input "checkbox" at bounding box center [111, 120] width 16 height 8
checkbox input "true"
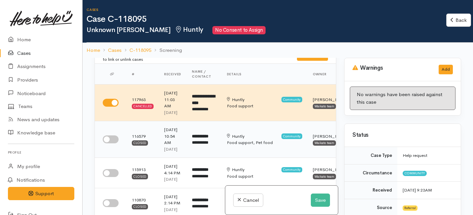
scroll to position [26, 0]
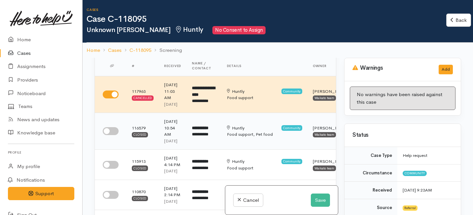
click at [110, 135] on input "checkbox" at bounding box center [111, 131] width 16 height 8
checkbox input "true"
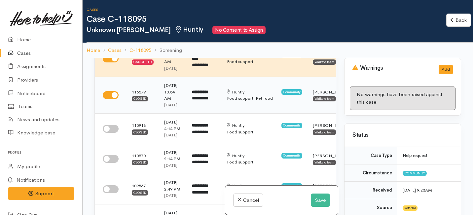
scroll to position [62, 0]
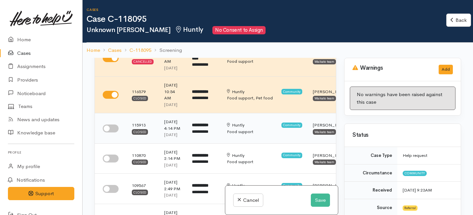
click at [115, 132] on input "checkbox" at bounding box center [111, 129] width 16 height 8
checkbox input "true"
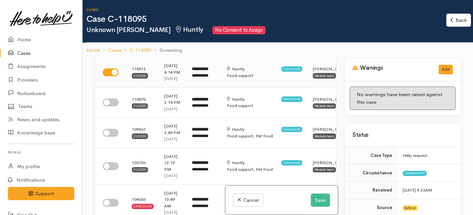
scroll to position [123, 0]
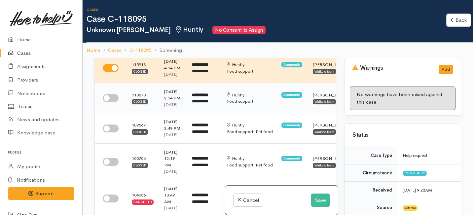
click at [112, 102] on input "checkbox" at bounding box center [111, 98] width 16 height 8
checkbox input "true"
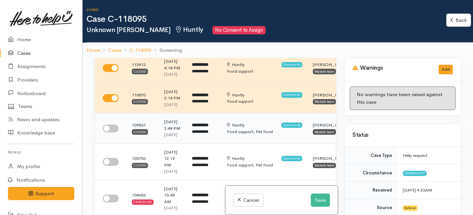
click at [110, 132] on input "checkbox" at bounding box center [111, 129] width 16 height 8
checkbox input "true"
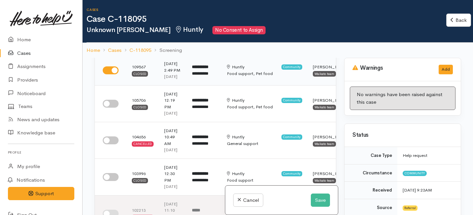
scroll to position [202, 0]
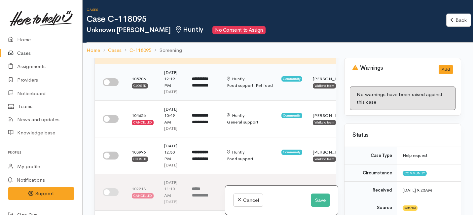
click at [111, 86] on input "checkbox" at bounding box center [111, 82] width 16 height 8
checkbox input "true"
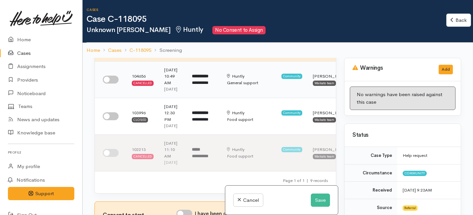
scroll to position [251, 0]
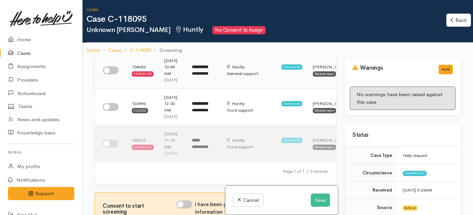
click at [111, 74] on input "checkbox" at bounding box center [111, 70] width 16 height 8
checkbox input "true"
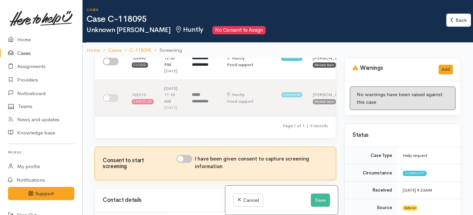
scroll to position [298, 0]
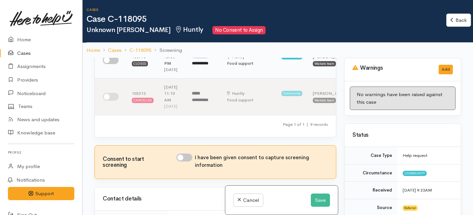
click at [111, 64] on input "checkbox" at bounding box center [111, 60] width 16 height 8
checkbox input "true"
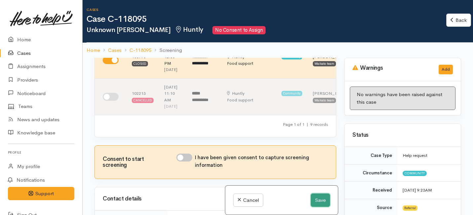
click at [316, 201] on button "Save" at bounding box center [320, 201] width 19 height 14
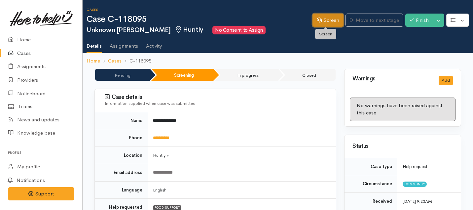
click at [332, 20] on link "Screen" at bounding box center [327, 21] width 31 height 14
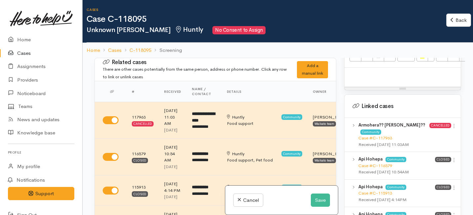
scroll to position [414, 0]
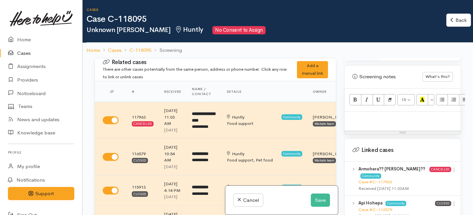
click at [360, 115] on p at bounding box center [403, 119] width 110 height 8
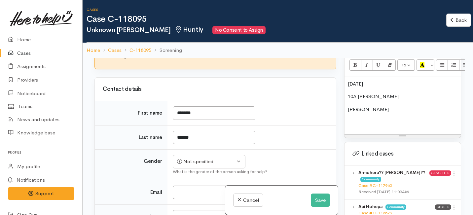
scroll to position [419, 0]
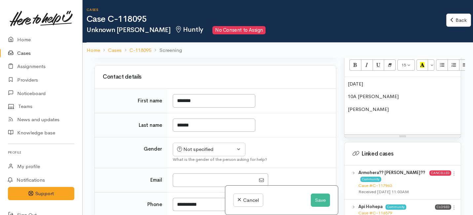
click at [187, 40] on input "I have been given consent to capture screening information" at bounding box center [184, 36] width 16 height 8
checkbox input "true"
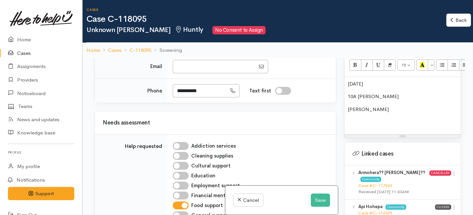
scroll to position [533, 0]
click at [204, 42] on button "Not specified" at bounding box center [209, 36] width 73 height 14
click at [189, 75] on span "Female" at bounding box center [214, 71] width 56 height 8
select select "Female"
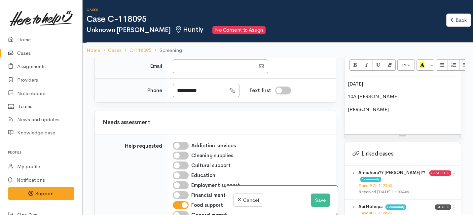
type input "*"
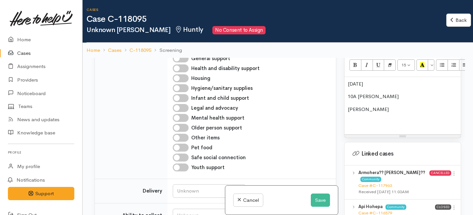
scroll to position [718, 0]
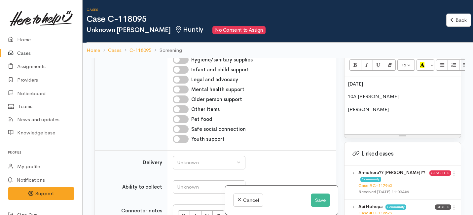
type input "******"
click at [346, 77] on div "15/7/74 10A Armstrong Amohia Rawiri" at bounding box center [403, 105] width 116 height 57
click at [349, 93] on p "10A Armstrong" at bounding box center [403, 97] width 110 height 8
click at [403, 93] on p "Address: 10A Armstrong" at bounding box center [403, 97] width 110 height 8
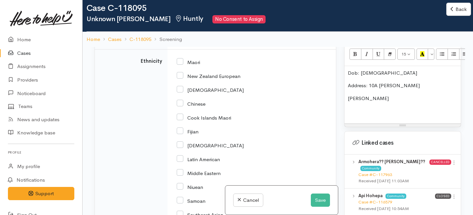
scroll to position [1155, 0]
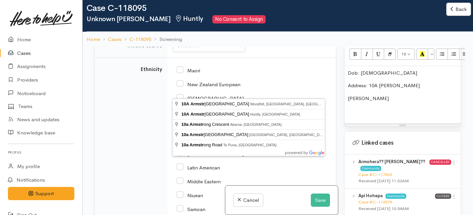
type input "10A Armstrong Street, Huntly, New Zealand"
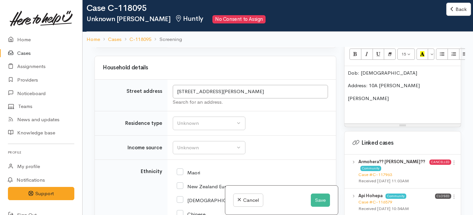
scroll to position [1204, 0]
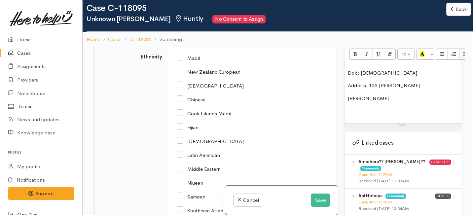
drag, startPoint x: 242, startPoint y: 90, endPoint x: 213, endPoint y: 91, distance: 29.4
click at [405, 82] on p "Address: 10A Armstrong" at bounding box center [403, 86] width 110 height 8
drag, startPoint x: 385, startPoint y: 88, endPoint x: 382, endPoint y: 93, distance: 6.1
click at [382, 93] on div "Dob: 15/7/74 Address: 10A Armstrong Street, Huntly Amohia Rawiri" at bounding box center [403, 94] width 116 height 57
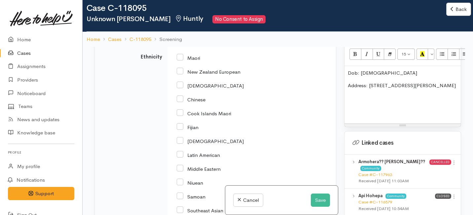
click at [348, 69] on p "Dob: [DEMOGRAPHIC_DATA]" at bounding box center [403, 73] width 110 height 8
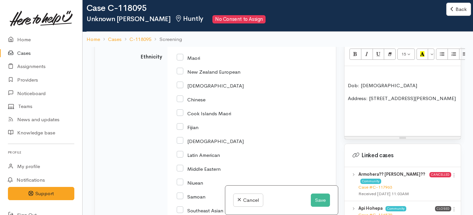
click at [348, 69] on p at bounding box center [403, 73] width 110 height 8
click at [446, 95] on p "Address: [STREET_ADDRESS][PERSON_NAME]" at bounding box center [403, 99] width 110 height 8
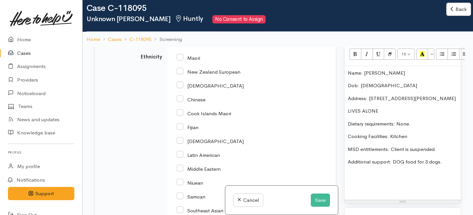
click at [206, 13] on div "Unknown" at bounding box center [206, 9] width 58 height 8
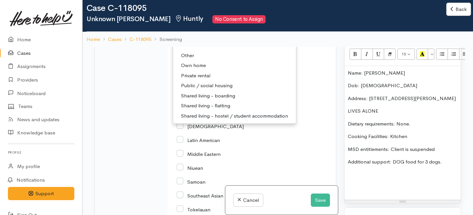
scroll to position [1221, 0]
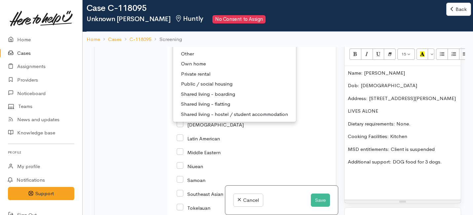
click at [194, 78] on span "Private rental" at bounding box center [195, 74] width 29 height 8
select select "2"
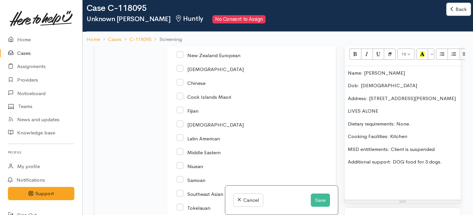
click at [183, 20] on div "Unknown" at bounding box center [206, 17] width 58 height 8
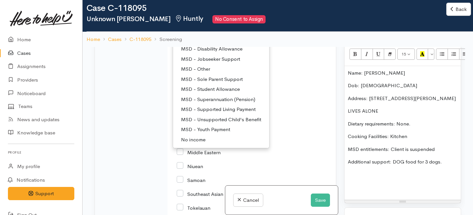
scroll to position [51, 0]
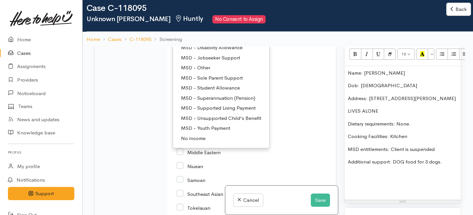
click at [197, 62] on span "MSD - Jobseeker Support" at bounding box center [210, 58] width 59 height 8
select select "4"
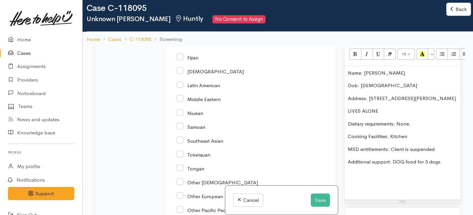
scroll to position [1317, 0]
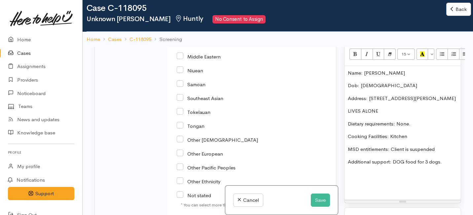
checkbox input "true"
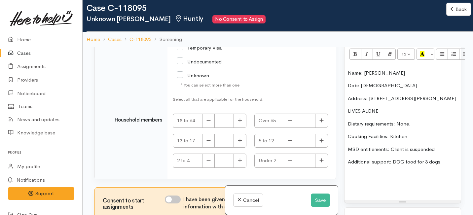
scroll to position [1572, 0]
click at [181, 36] on input "[DEMOGRAPHIC_DATA] Citizen/Resident" at bounding box center [222, 30] width 91 height 11
checkbox input "true"
click at [238, 120] on icon "button" at bounding box center [240, 120] width 4 height 4
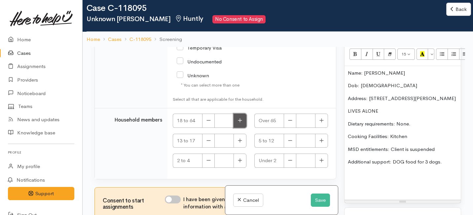
type input "1"
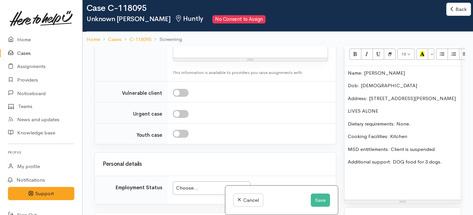
scroll to position [935, 0]
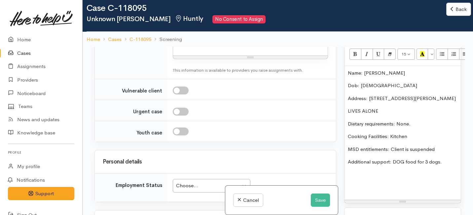
click at [199, 38] on link "No" at bounding box center [209, 33] width 72 height 10
select select "1"
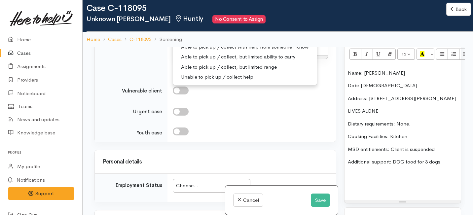
click at [190, 41] on span "Able to pick up / collect help on my own" at bounding box center [227, 37] width 93 height 8
select select "2"
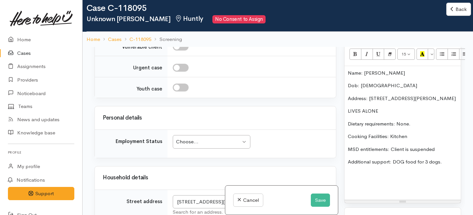
scroll to position [980, 0]
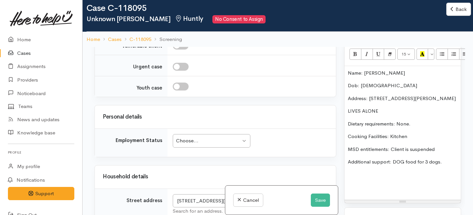
click at [443, 158] on p "Additional support: DOG food for 3 dogs." at bounding box center [403, 162] width 110 height 8
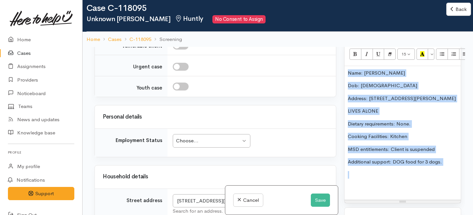
drag, startPoint x: 443, startPoint y: 158, endPoint x: 337, endPoint y: 63, distance: 142.5
click at [337, 63] on div "Related cases There are other cases potentially from the same person, address o…" at bounding box center [278, 154] width 375 height 215
copy div "Name: Amohia Rawiri Dob: 15/7/74 Address: 10A Armstrong Street, Huntly LIVES AL…"
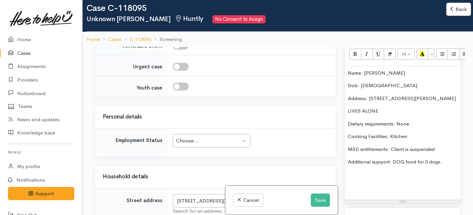
paste div
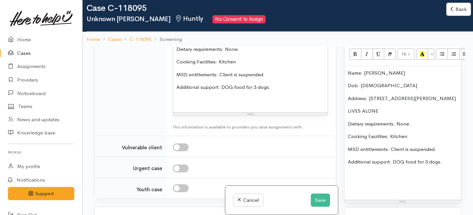
scroll to position [14, 0]
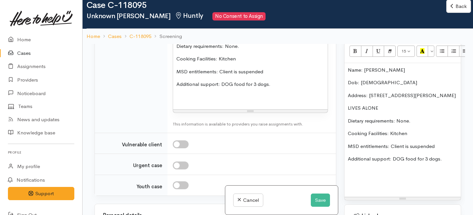
click at [137, 132] on td "Connector notes" at bounding box center [131, 45] width 73 height 173
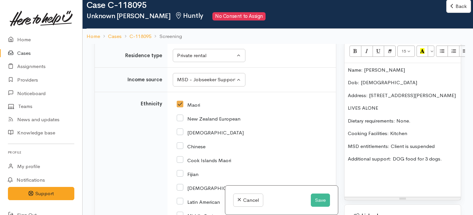
scroll to position [1270, 0]
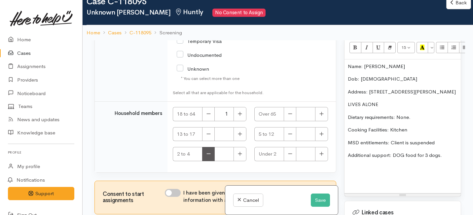
scroll to position [58, 0]
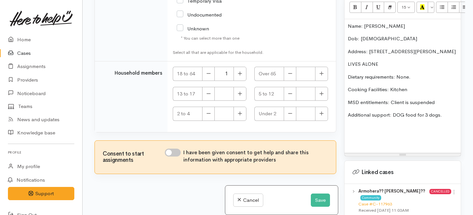
click at [176, 154] on input "I have been given consent to get help and share this information with appropria…" at bounding box center [173, 153] width 16 height 8
checkbox input "true"
click at [315, 203] on button "Save" at bounding box center [320, 201] width 19 height 14
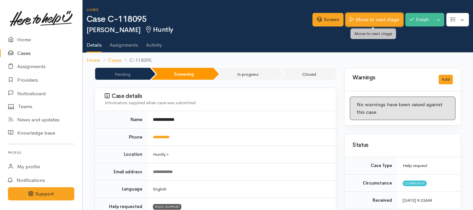
click at [368, 19] on link "Move to next stage" at bounding box center [374, 20] width 57 height 14
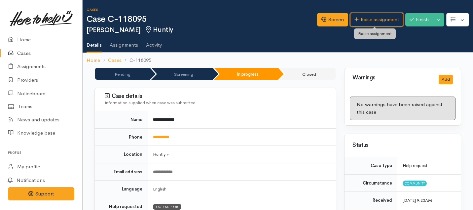
click at [366, 19] on link "Raise assignment" at bounding box center [376, 20] width 53 height 14
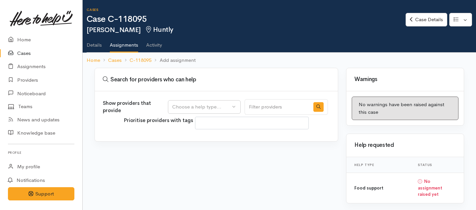
select select
click at [226, 106] on div "Choose a help type..." at bounding box center [201, 107] width 58 height 8
click at [197, 140] on span "Food support" at bounding box center [191, 139] width 31 height 8
select select "3"
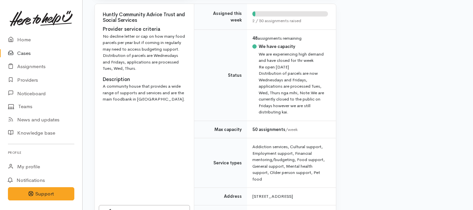
scroll to position [442, 0]
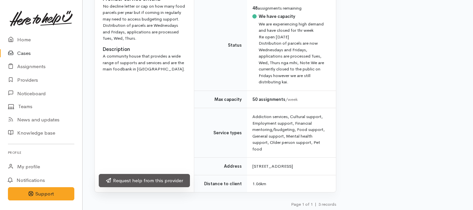
click at [168, 179] on link "Request help from this provider" at bounding box center [144, 181] width 91 height 14
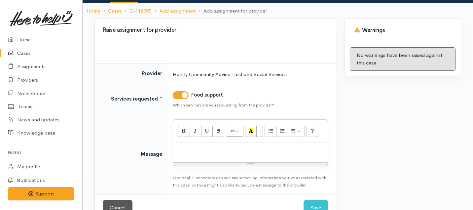
scroll to position [68, 0]
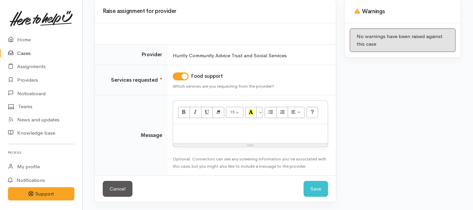
click at [235, 135] on div at bounding box center [250, 133] width 155 height 19
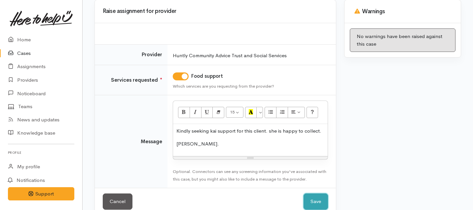
click at [316, 200] on button "Save" at bounding box center [316, 201] width 24 height 16
